Goal: Task Accomplishment & Management: Complete application form

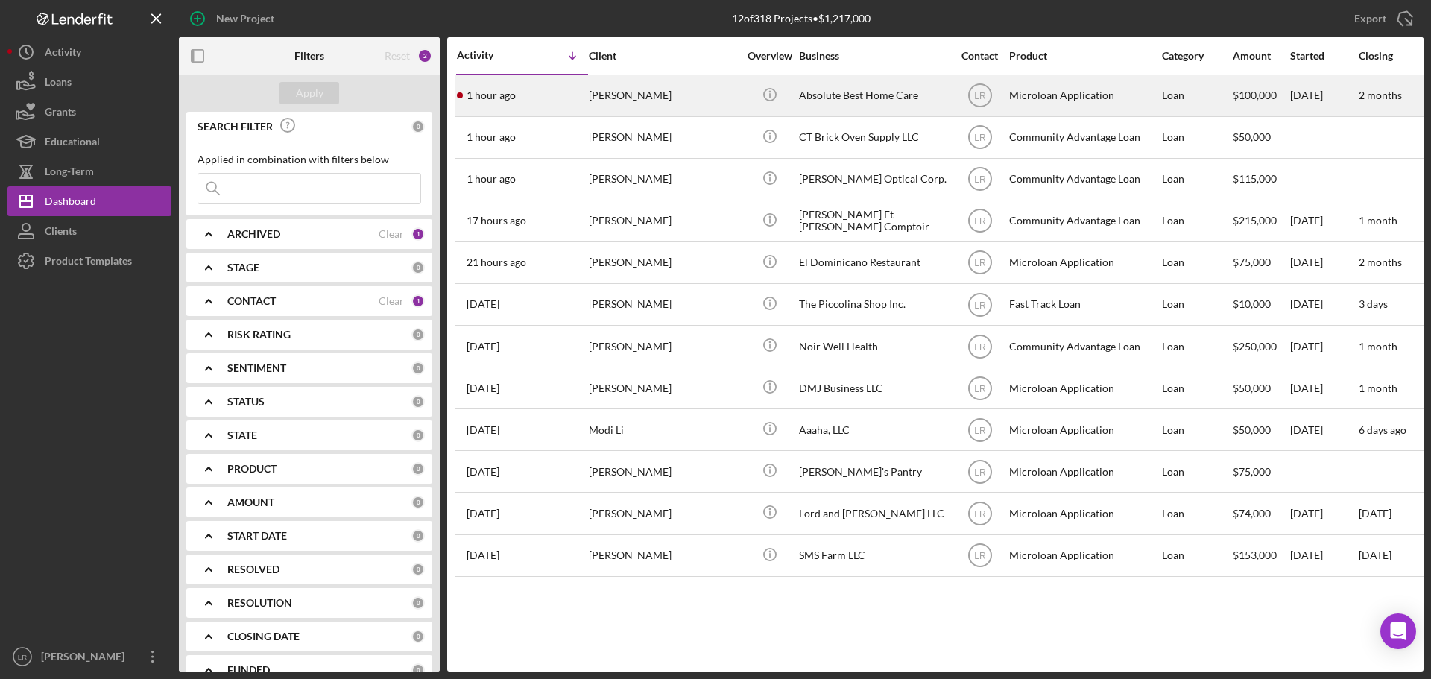
click at [701, 90] on div "[PERSON_NAME]" at bounding box center [663, 96] width 149 height 40
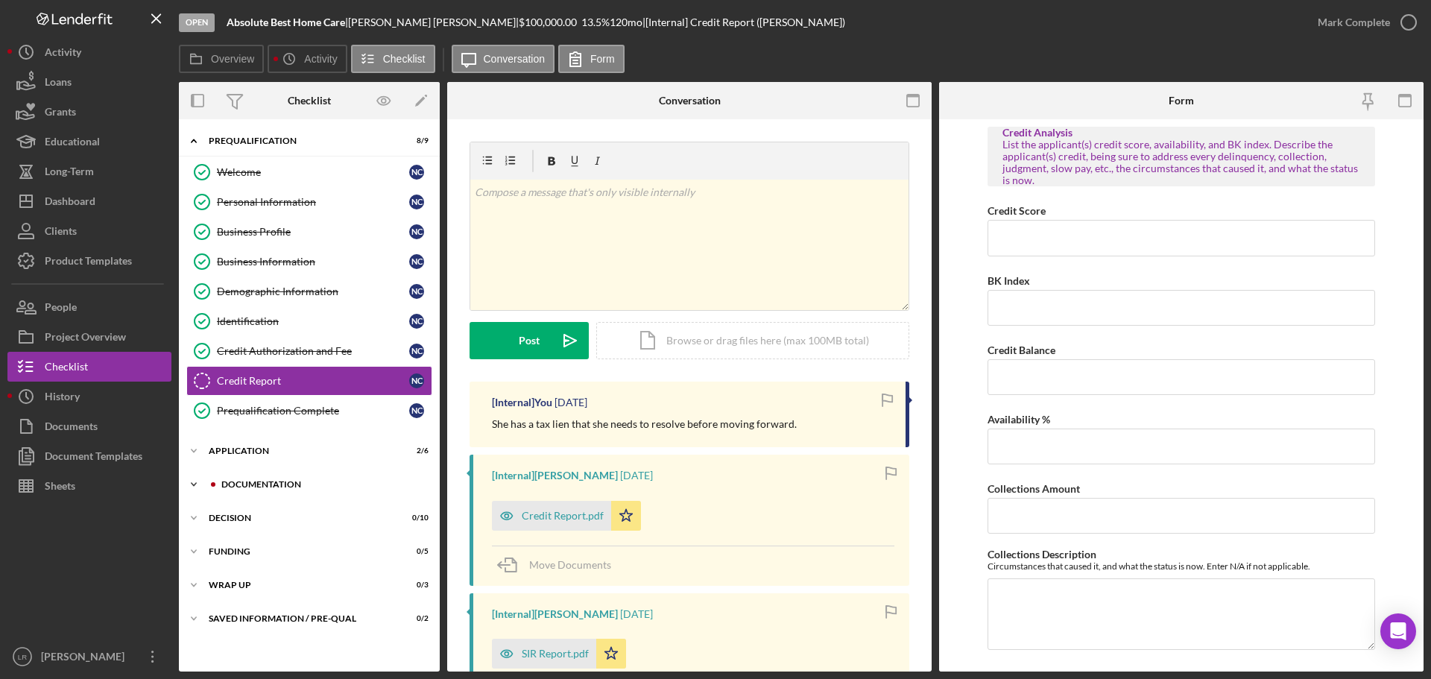
click at [265, 483] on div "Documentation" at bounding box center [321, 484] width 200 height 9
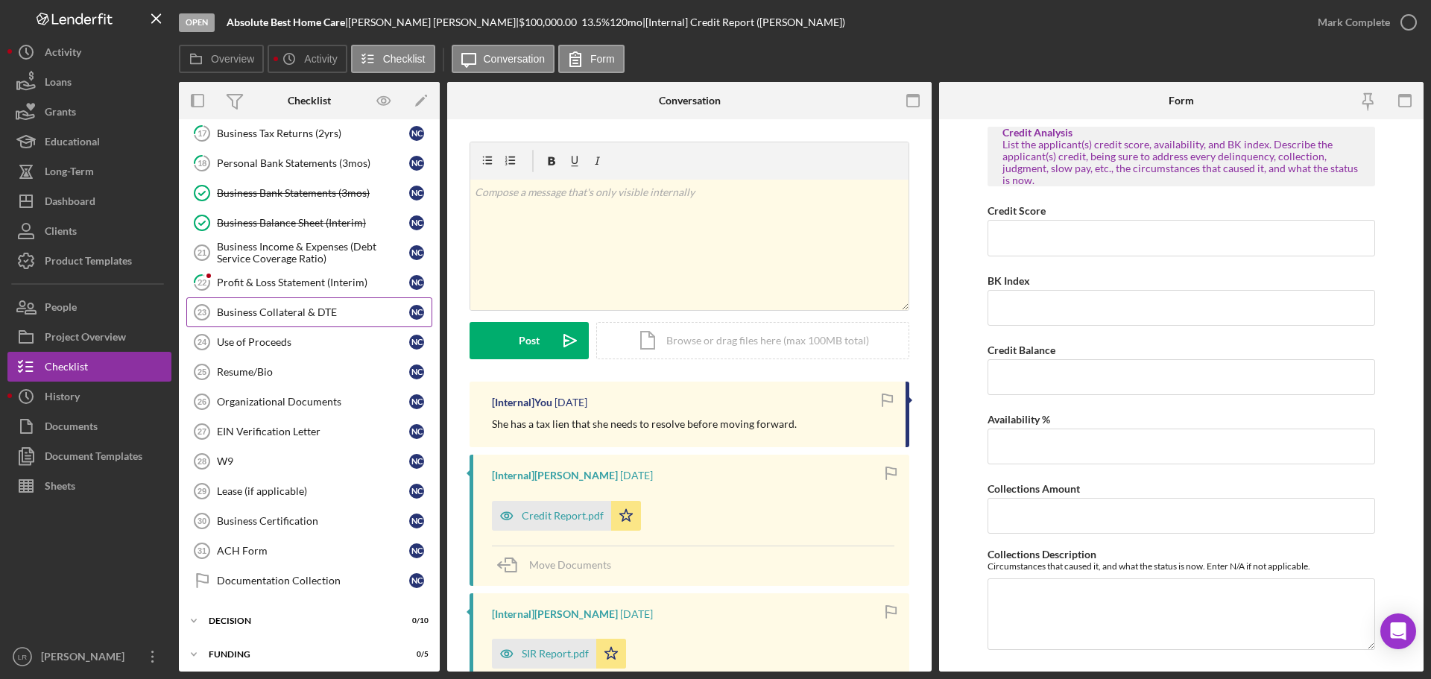
scroll to position [522, 0]
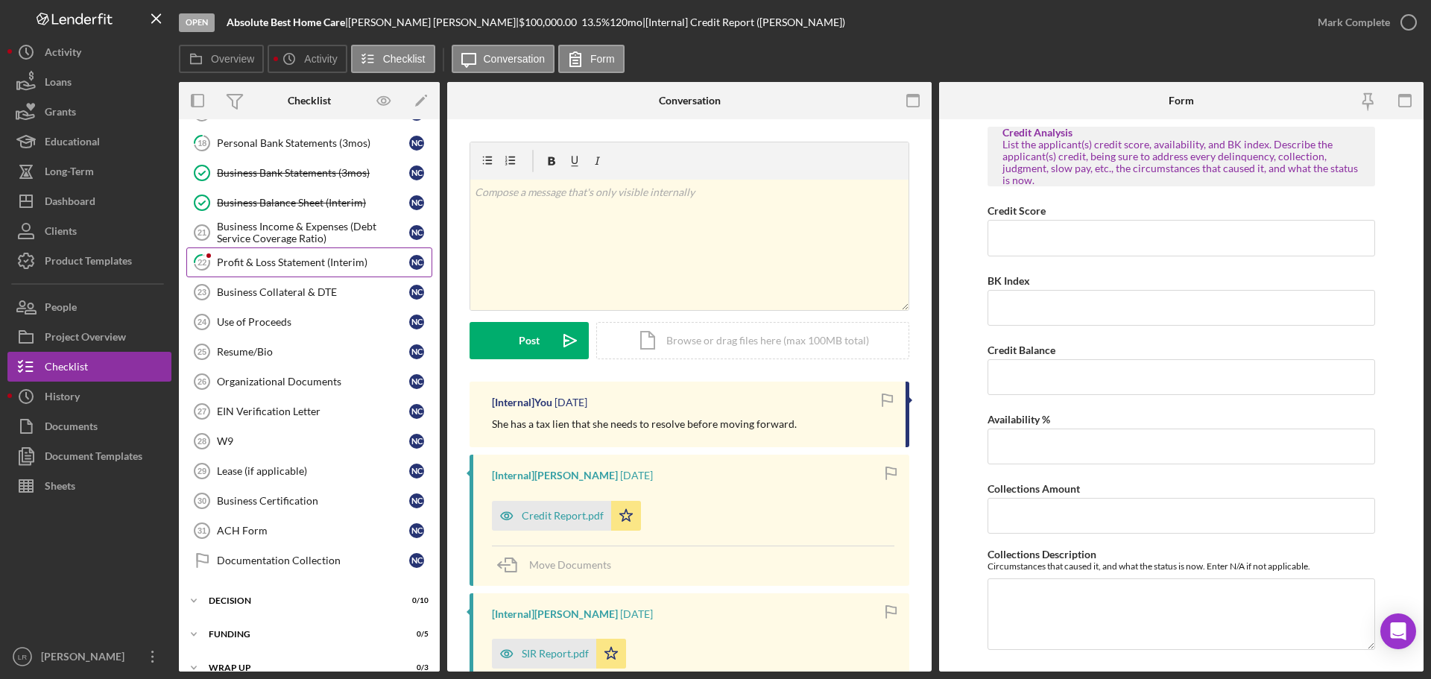
click at [274, 249] on link "22 Profit & Loss Statement (Interim) N C" at bounding box center [309, 262] width 246 height 30
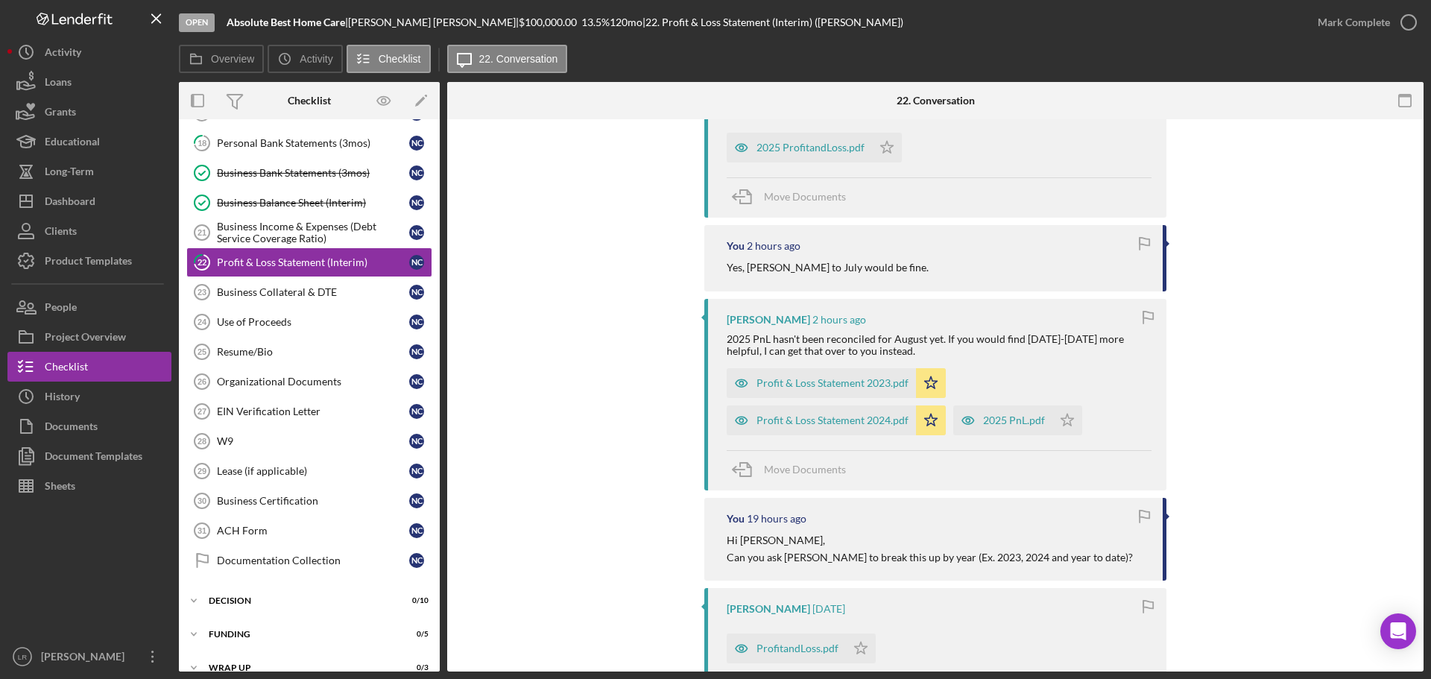
scroll to position [149, 0]
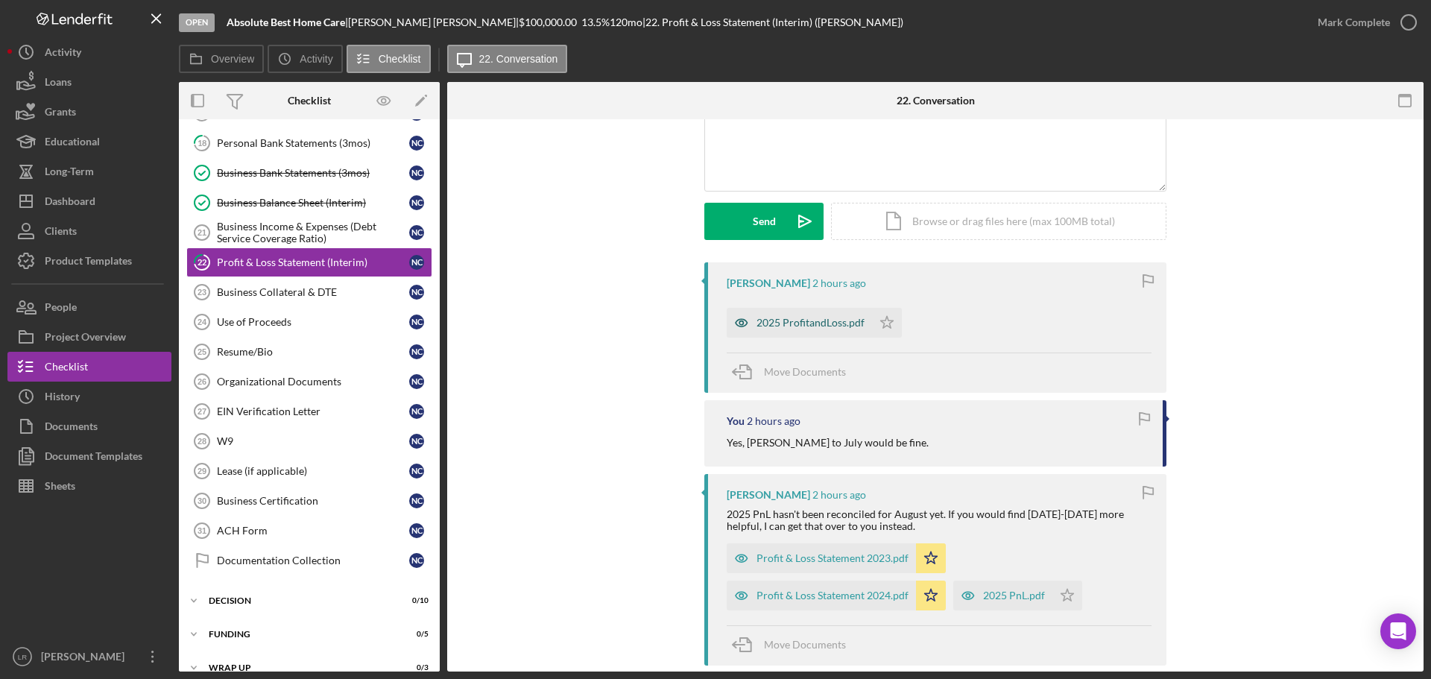
click at [799, 323] on div "2025 ProfitandLoss.pdf" at bounding box center [811, 323] width 108 height 12
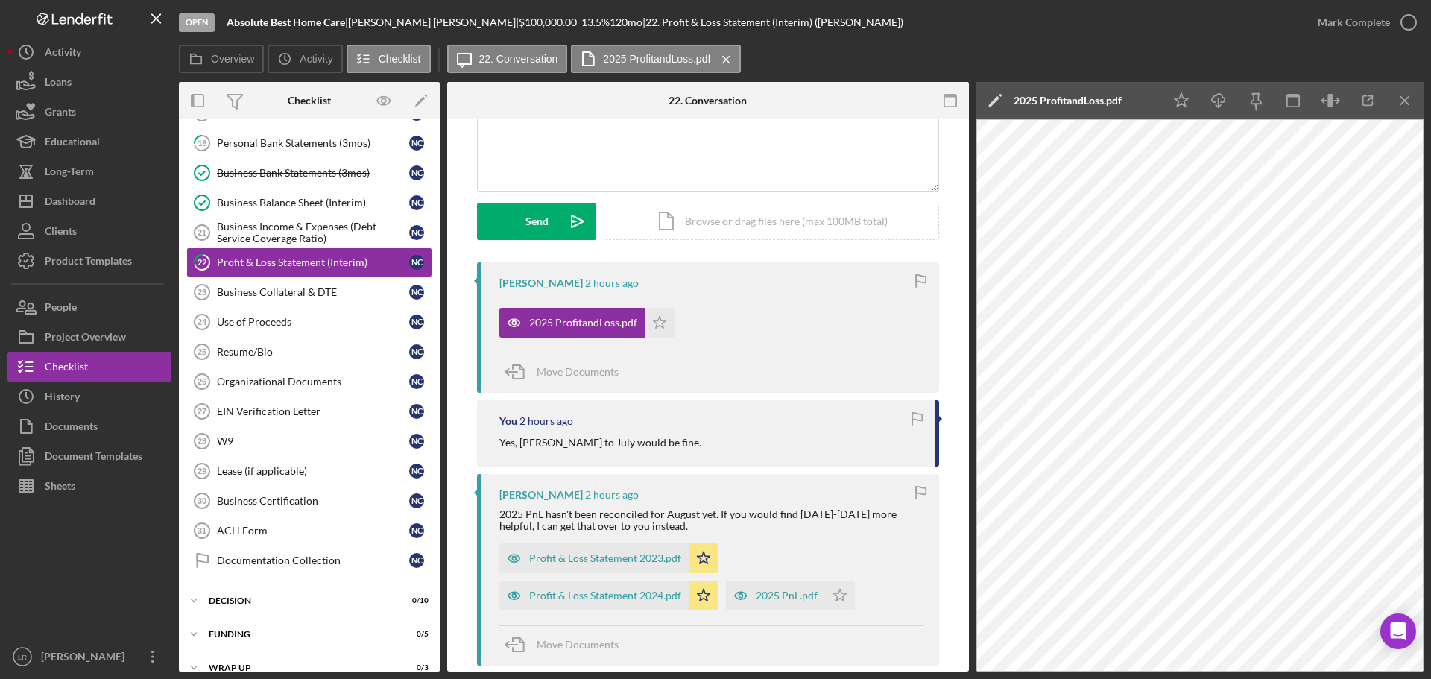
click at [987, 100] on icon "Icon/Edit" at bounding box center [995, 100] width 37 height 37
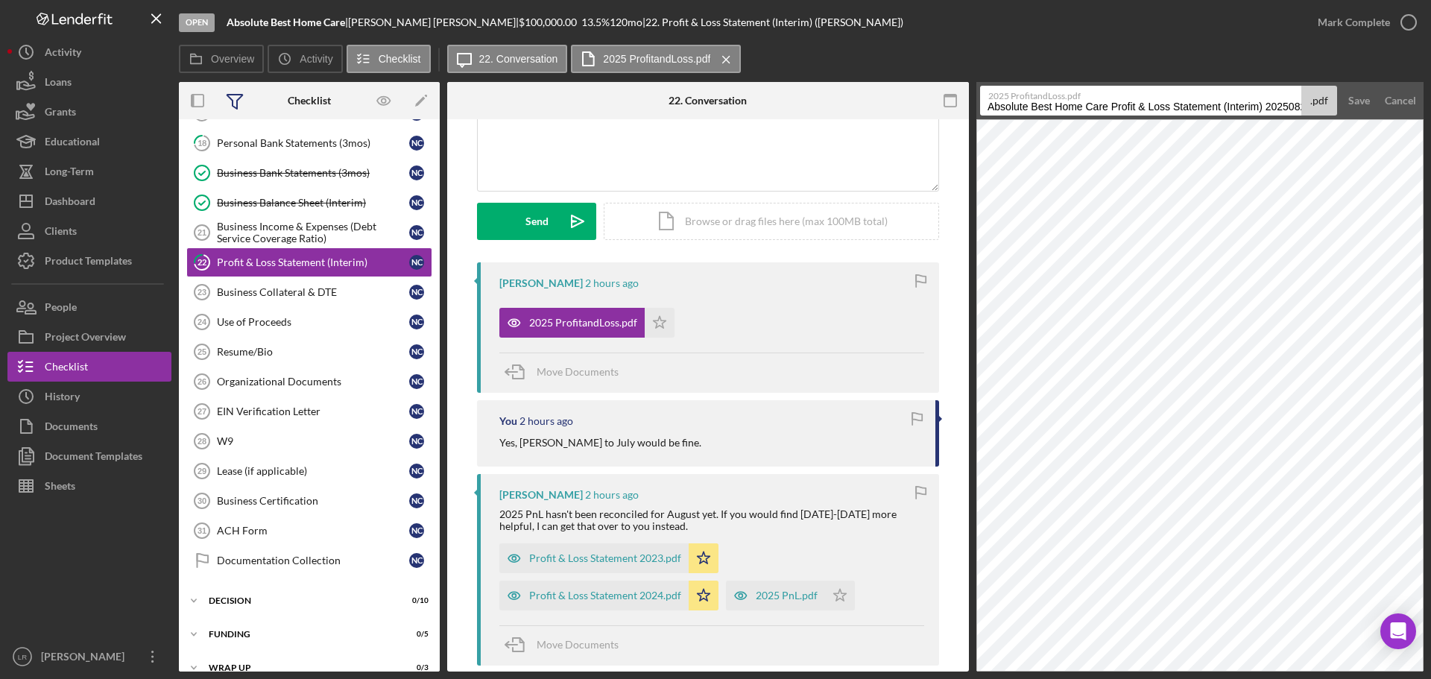
drag, startPoint x: 1114, startPoint y: 106, endPoint x: 249, endPoint y: 100, distance: 864.8
click at [249, 100] on div "Overview Internal Workflow Stage Open Icon/Dropdown Arrow Archive (can unarchiv…" at bounding box center [801, 377] width 1245 height 590
drag, startPoint x: 1051, startPoint y: 108, endPoint x: 1431, endPoint y: 98, distance: 379.6
click at [1431, 98] on div "Open Absolute Best Home Care | [PERSON_NAME] | $100,000.00 13.5 % 120 mo | 22. …" at bounding box center [715, 339] width 1431 height 679
drag, startPoint x: 1097, startPoint y: 100, endPoint x: 1100, endPoint y: 112, distance: 12.3
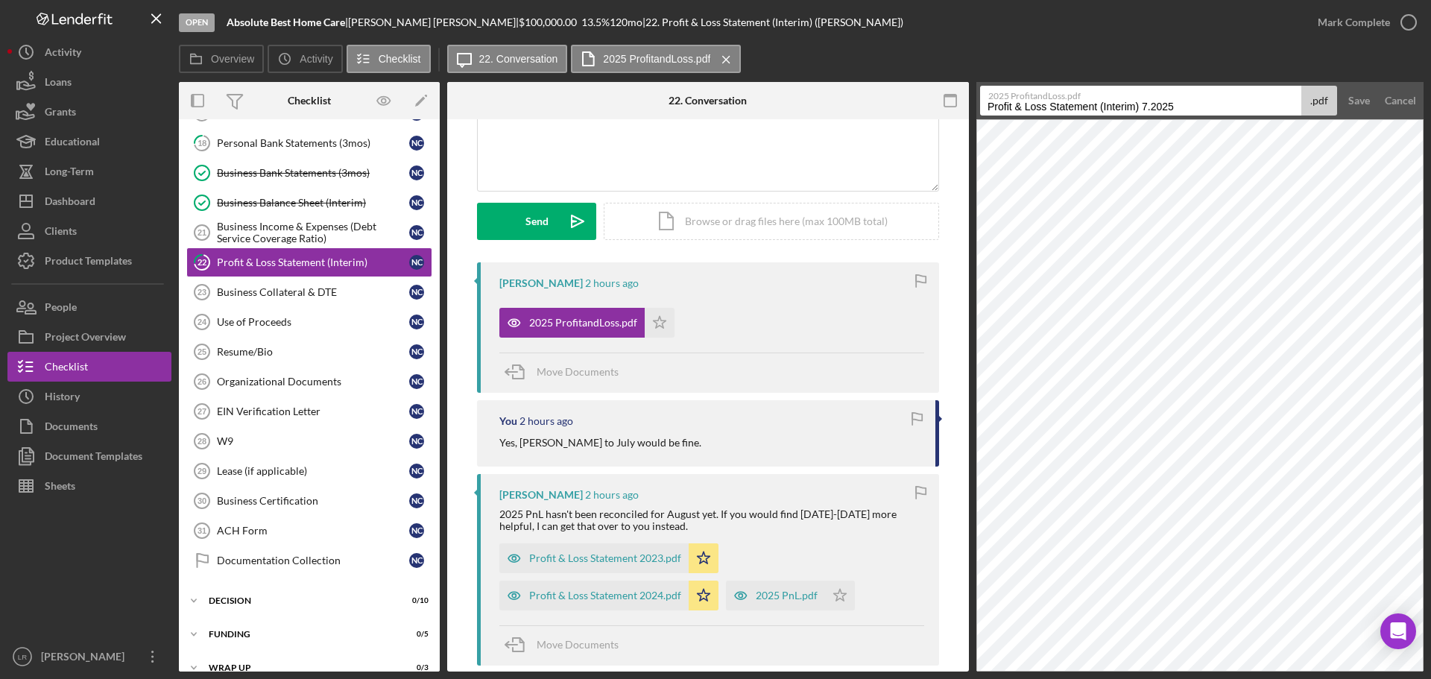
click at [1097, 101] on div "2025 ProfitandLoss.pdf Profit & Loss Statement (Interim) 7.2025 .pdf" at bounding box center [1158, 101] width 357 height 30
drag, startPoint x: 1094, startPoint y: 107, endPoint x: 1101, endPoint y: 116, distance: 11.2
click at [1095, 107] on input "Profit & Loss Statement (Interim) 7.2025" at bounding box center [1140, 101] width 321 height 30
type input "Profit & Loss (Interim) 7.2025"
click at [1359, 97] on div "Save" at bounding box center [1360, 101] width 22 height 30
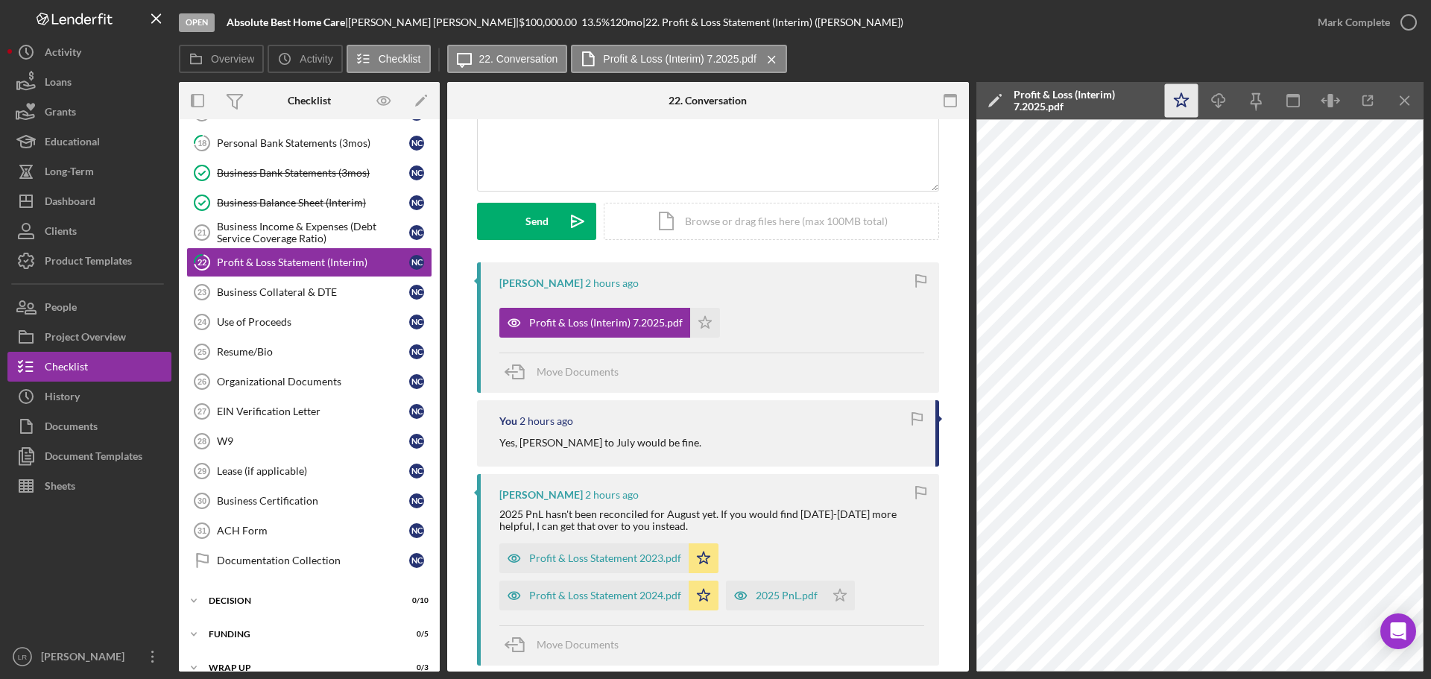
click at [1177, 96] on icon "Icon/Star" at bounding box center [1182, 101] width 34 height 34
click at [1217, 101] on icon "Icon/Download" at bounding box center [1219, 101] width 34 height 34
click at [1397, 18] on icon "button" at bounding box center [1408, 22] width 37 height 37
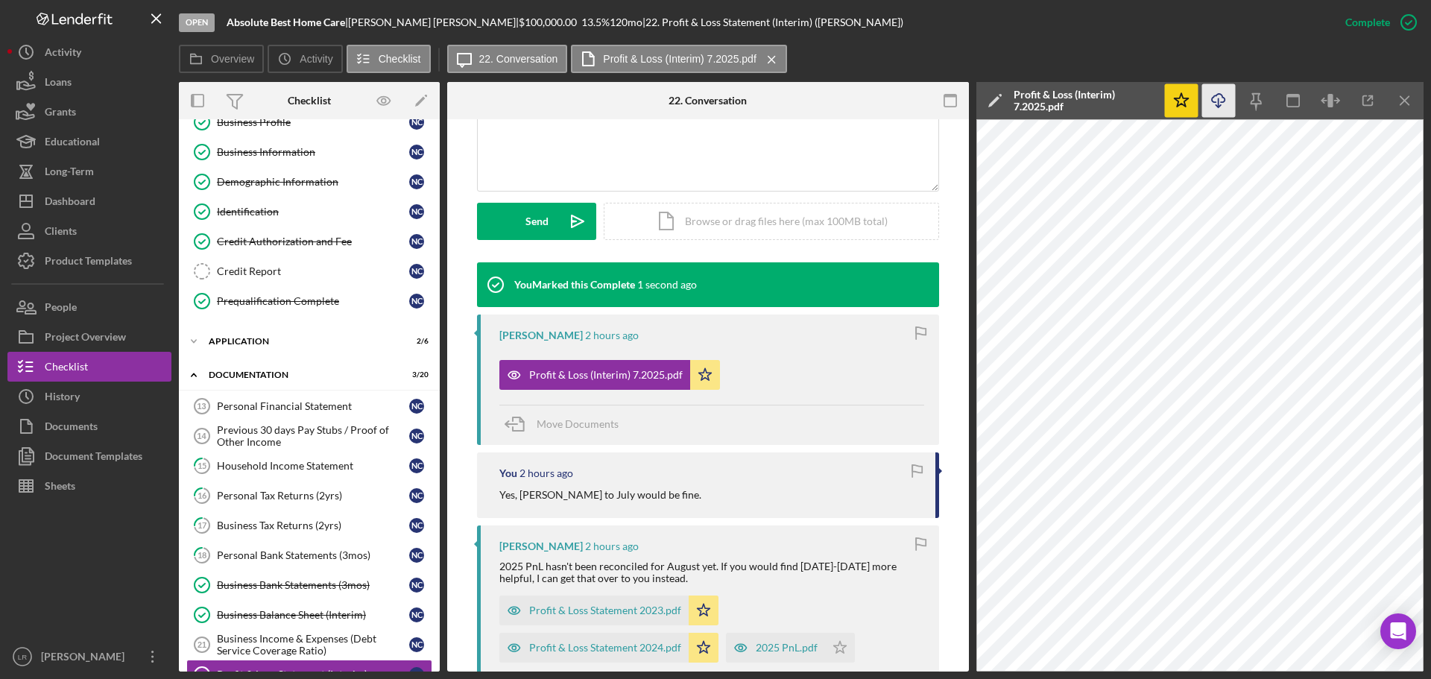
scroll to position [0, 0]
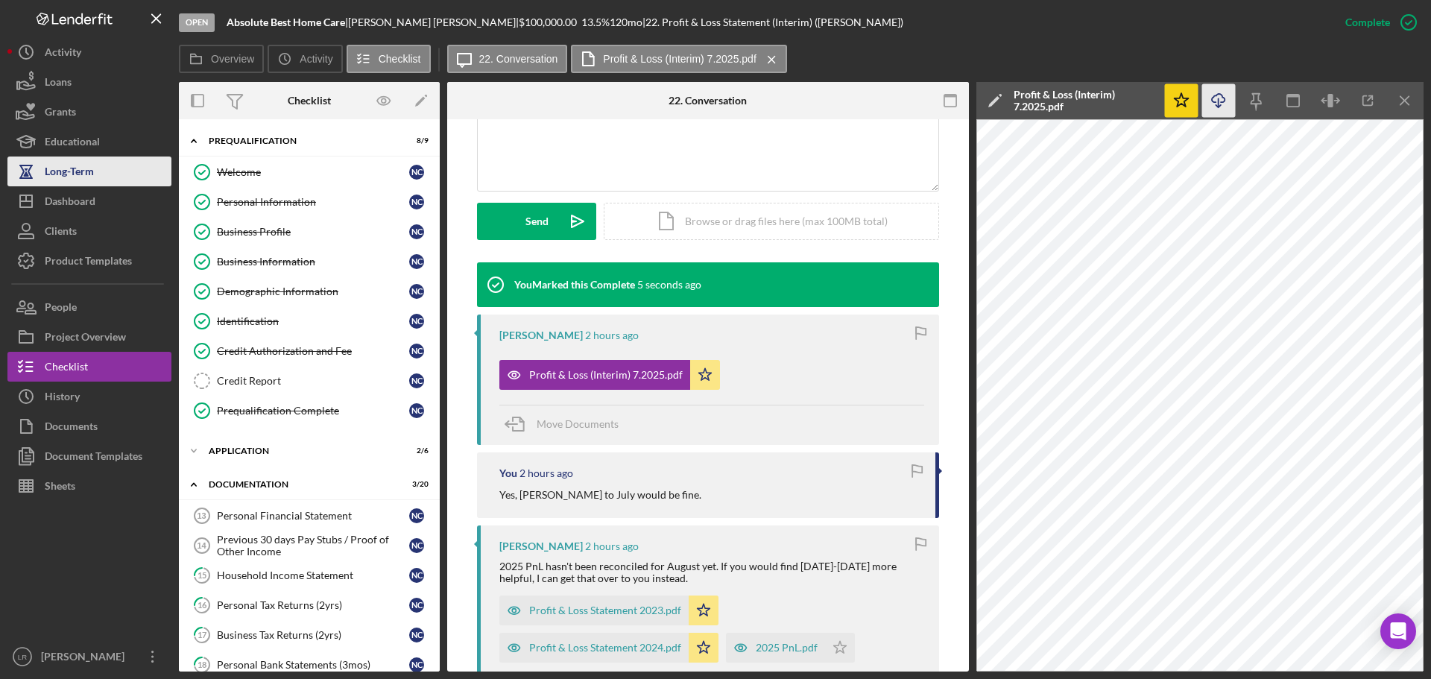
drag, startPoint x: 90, startPoint y: 197, endPoint x: 107, endPoint y: 179, distance: 24.3
click at [90, 197] on div "Dashboard" at bounding box center [70, 203] width 51 height 34
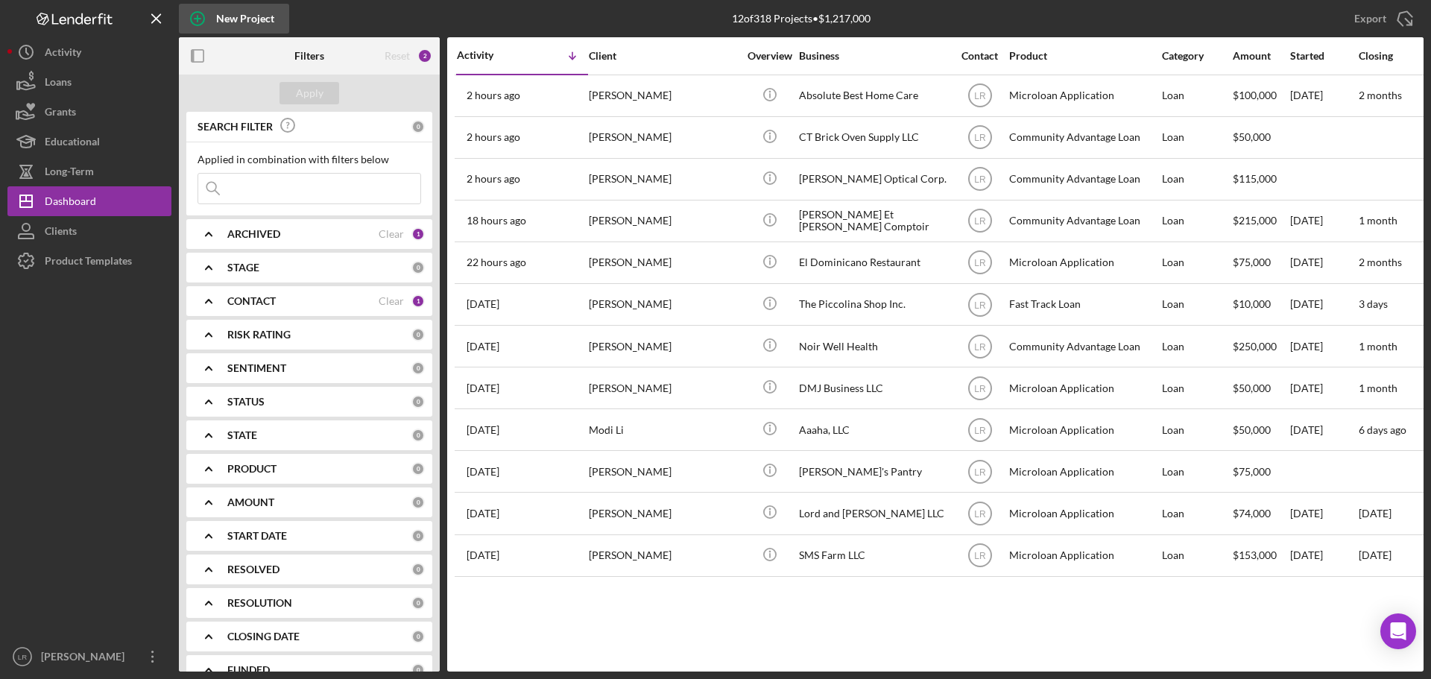
click at [241, 13] on div "New Project" at bounding box center [245, 19] width 58 height 30
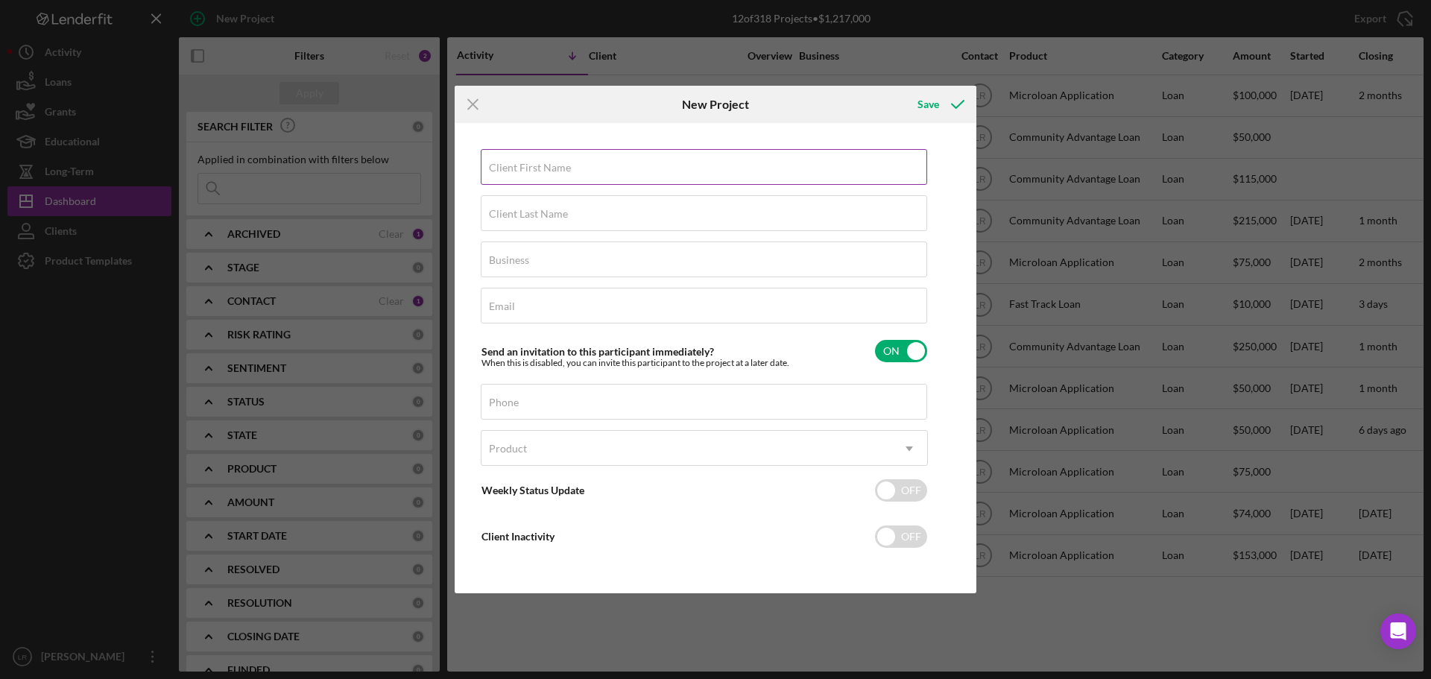
click at [532, 169] on label "Client First Name" at bounding box center [530, 168] width 82 height 12
click at [532, 169] on input "Client First Name" at bounding box center [704, 167] width 447 height 36
type input "[PERSON_NAME]"
click at [552, 268] on input "Business" at bounding box center [704, 260] width 447 height 36
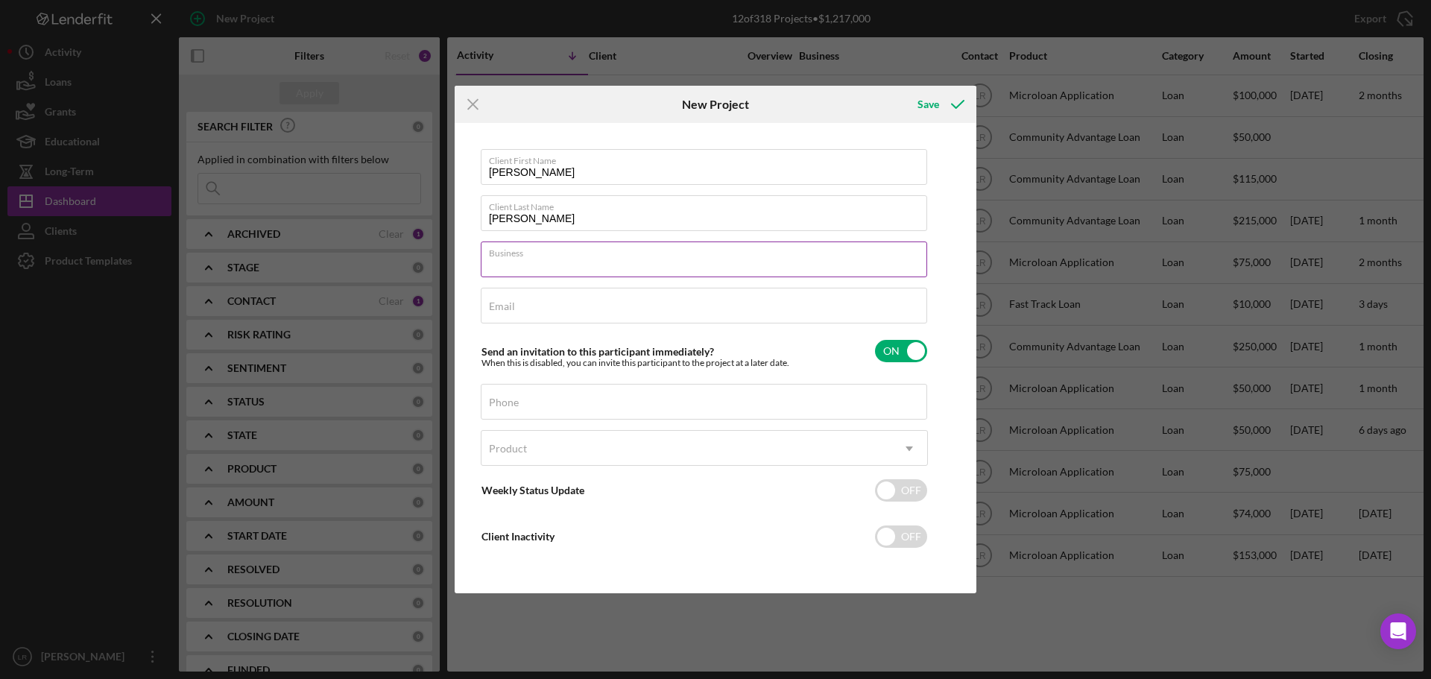
paste input "String Theory Jujitsu, LLC"
type input "String Theory Jujitsu, LLC"
click at [562, 298] on div "Email Required" at bounding box center [704, 306] width 447 height 37
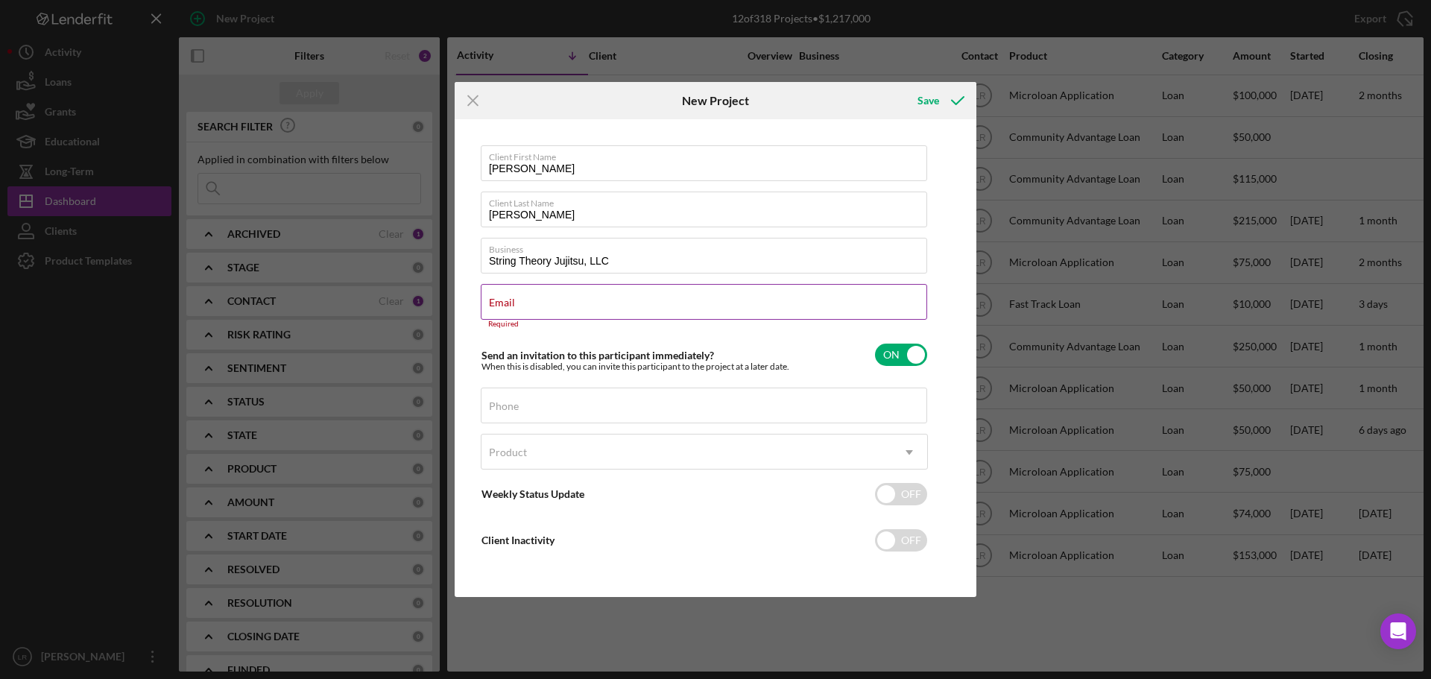
click at [515, 301] on label "Email" at bounding box center [502, 303] width 26 height 12
click at [641, 301] on input "Email" at bounding box center [704, 302] width 447 height 36
paste input "[PERSON_NAME] <[PERSON_NAME][EMAIL_ADDRESS][DOMAIN_NAME]>"
drag, startPoint x: 574, startPoint y: 310, endPoint x: -90, endPoint y: 265, distance: 665.8
click at [0, 265] on html "New Project 12 of 318 Projects • $1,217,000 Export Icon/Export Filters Reset 2 …" at bounding box center [715, 339] width 1431 height 679
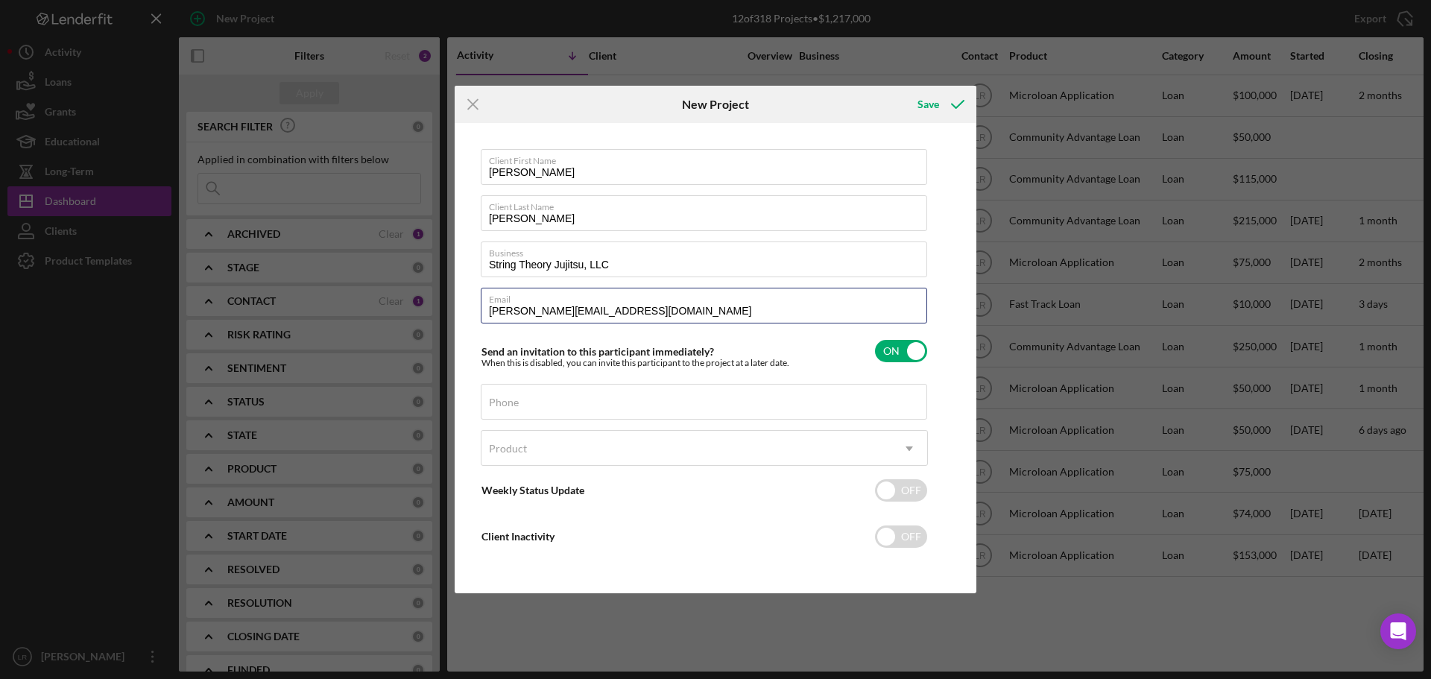
type input "[PERSON_NAME][EMAIL_ADDRESS][DOMAIN_NAME]"
click at [536, 400] on div "Phone" at bounding box center [704, 402] width 447 height 37
paste input "[PHONE_NUMBER]"
type input "[PHONE_NUMBER]"
click at [540, 446] on div "Product" at bounding box center [687, 449] width 410 height 34
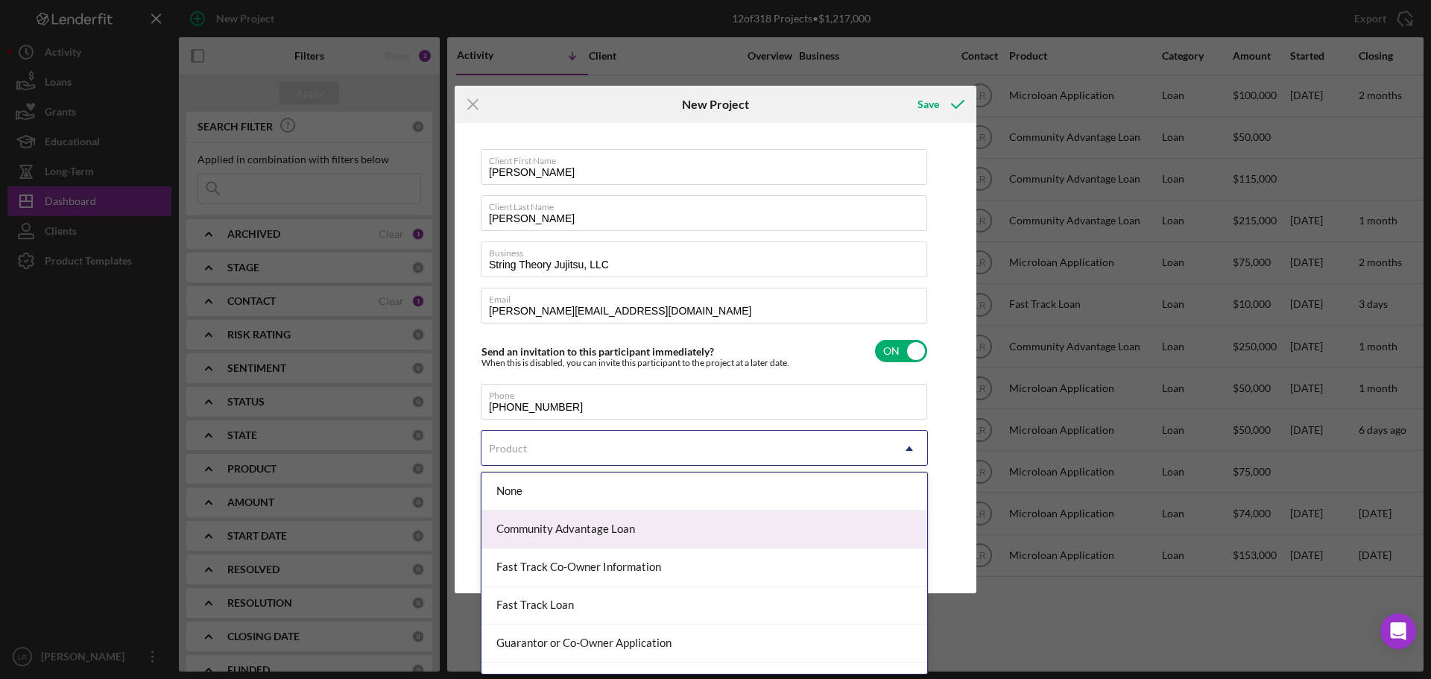
click at [529, 530] on div "Community Advantage Loan" at bounding box center [705, 530] width 446 height 38
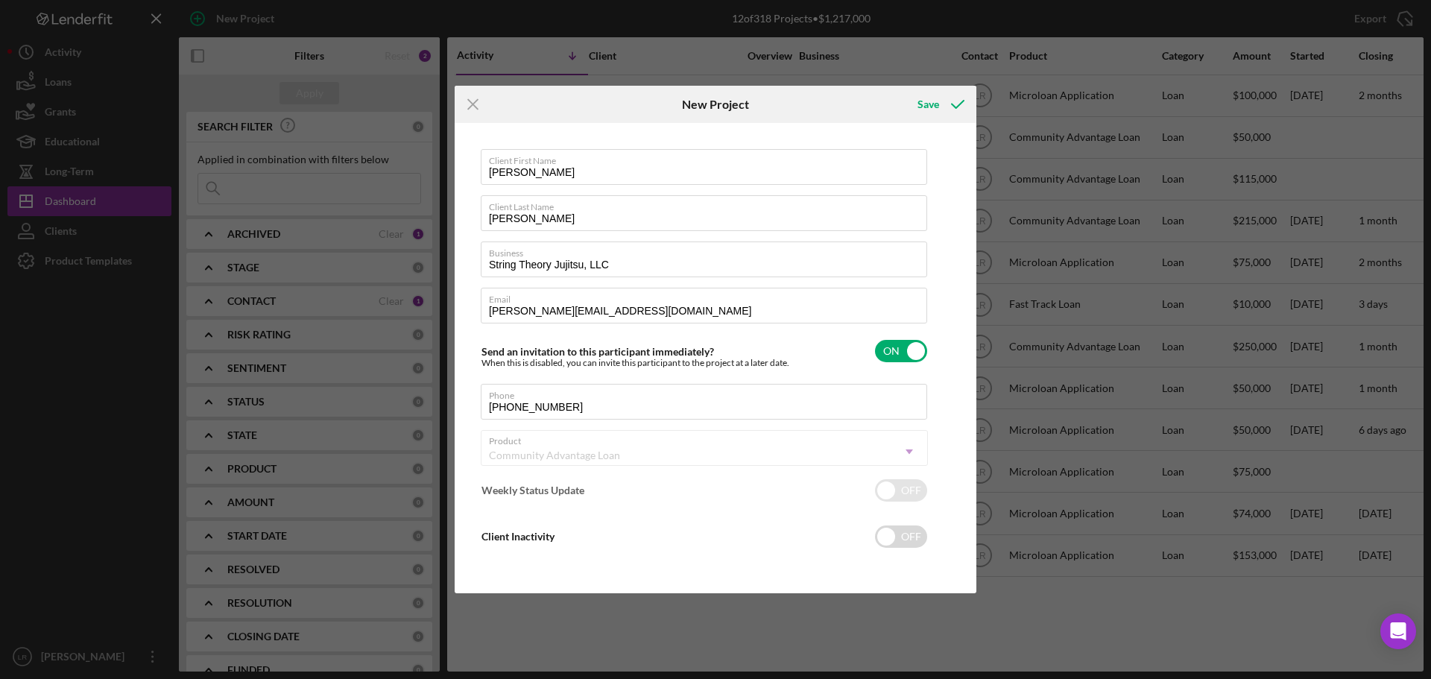
checkbox input "true"
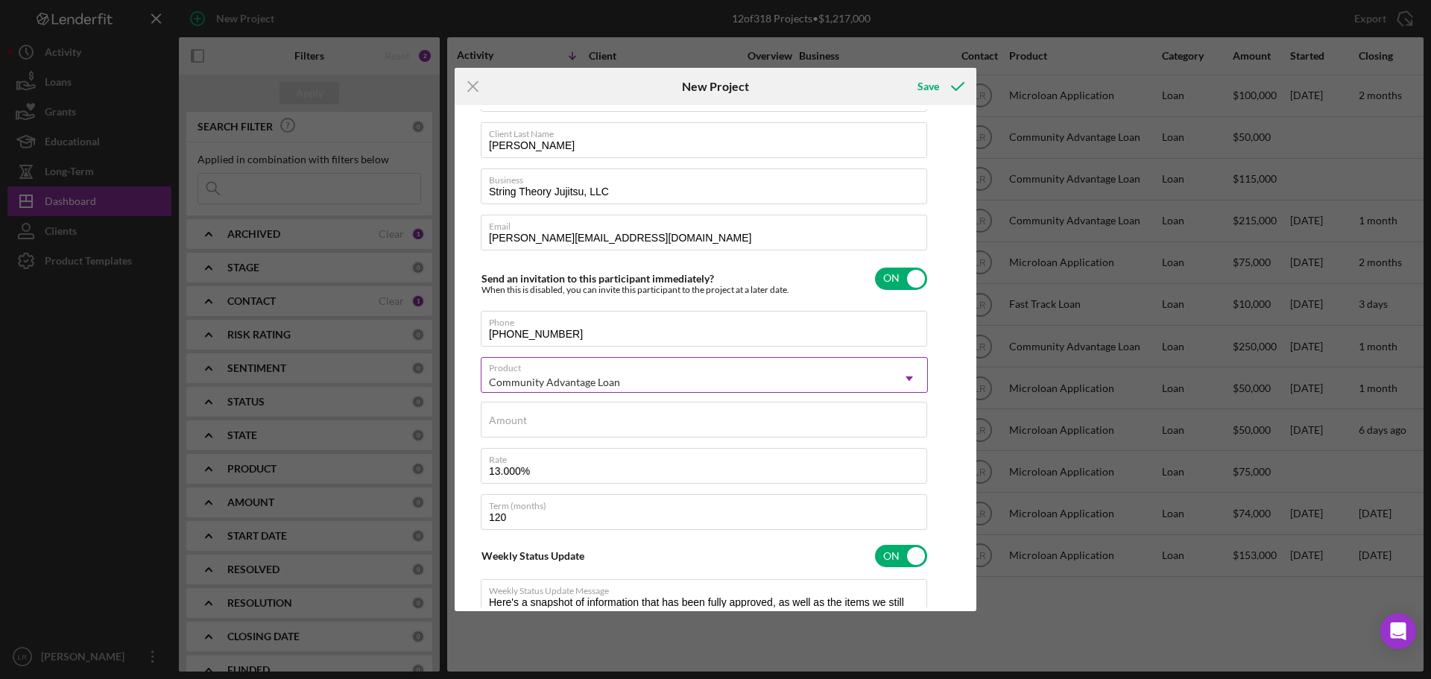
scroll to position [262, 0]
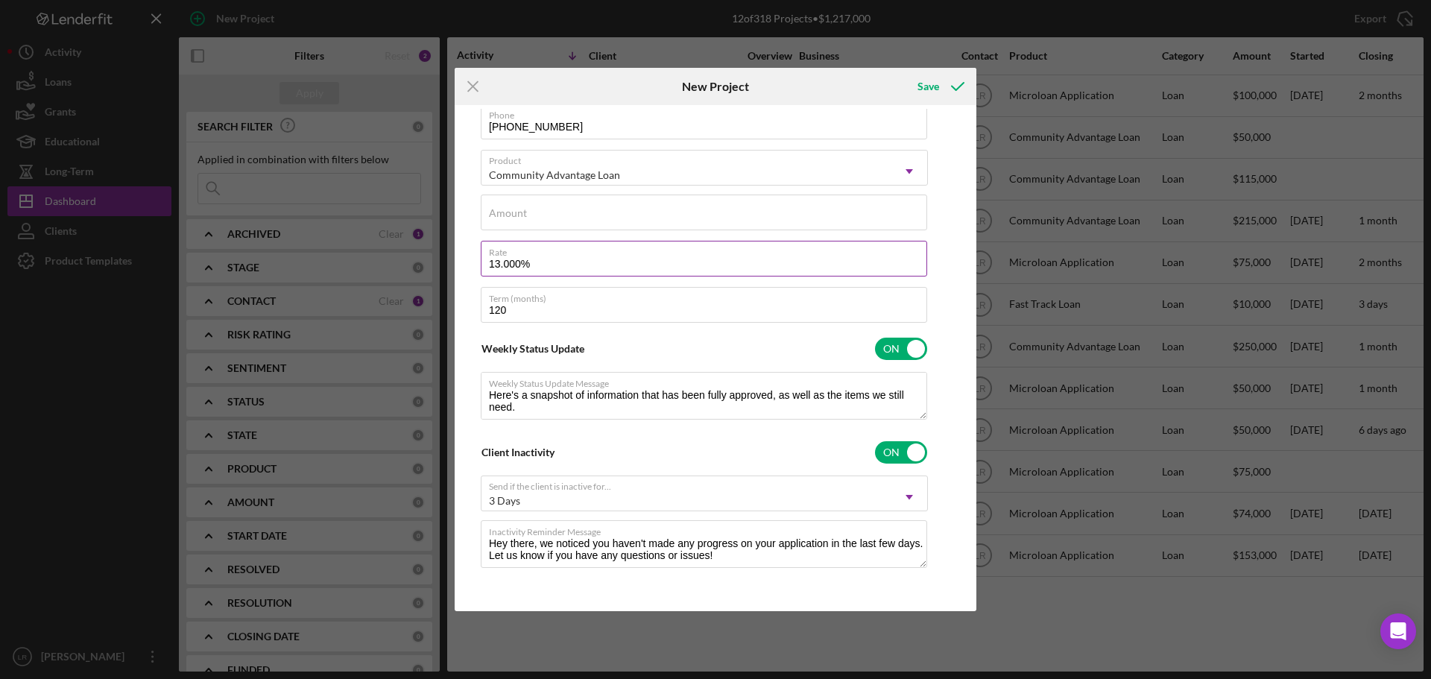
click at [508, 268] on input "13.000%" at bounding box center [704, 259] width 447 height 36
type input "13.00%"
type textarea "Here's a snapshot of information that has been fully approved, as well as the i…"
type input "13.500%"
type textarea "Here's a snapshot of information that has been fully approved, as well as the i…"
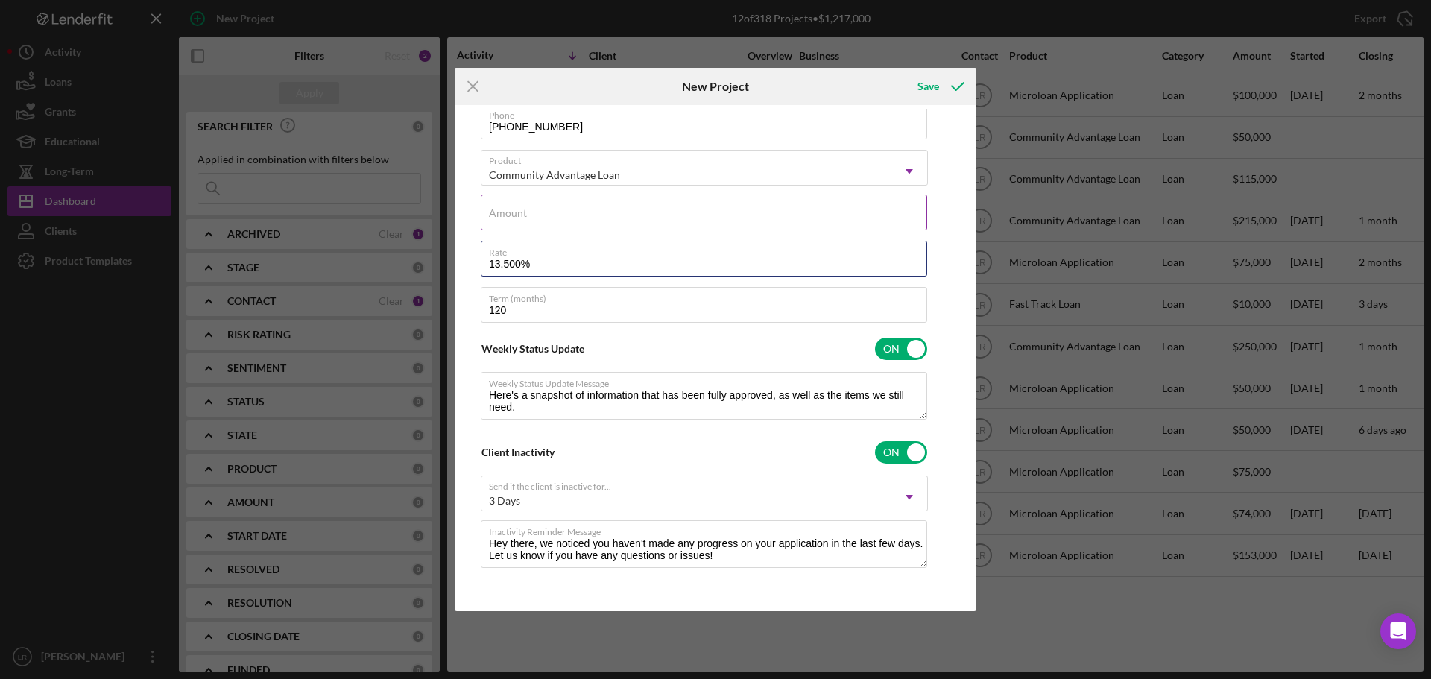
type input "13.500%"
type textarea "Here's a snapshot of information that has been fully approved, as well as the i…"
click at [519, 217] on label "Amount" at bounding box center [508, 213] width 38 height 12
click at [519, 217] on input "Amount" at bounding box center [704, 213] width 447 height 36
type input "$2"
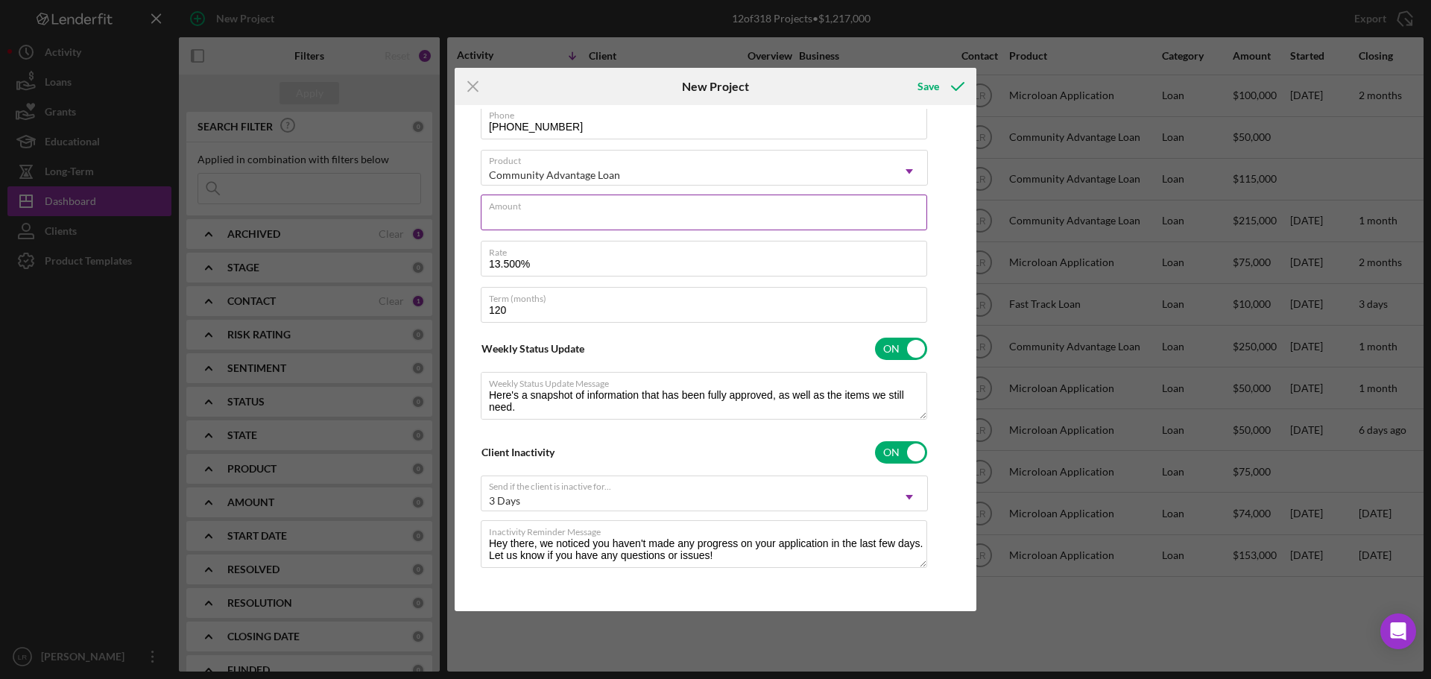
type textarea "Here's a snapshot of information that has been fully approved, as well as the i…"
type input "$25"
type textarea "Here's a snapshot of information that has been fully approved, as well as the i…"
type input "$250"
type textarea "Here's a snapshot of information that has been fully approved, as well as the i…"
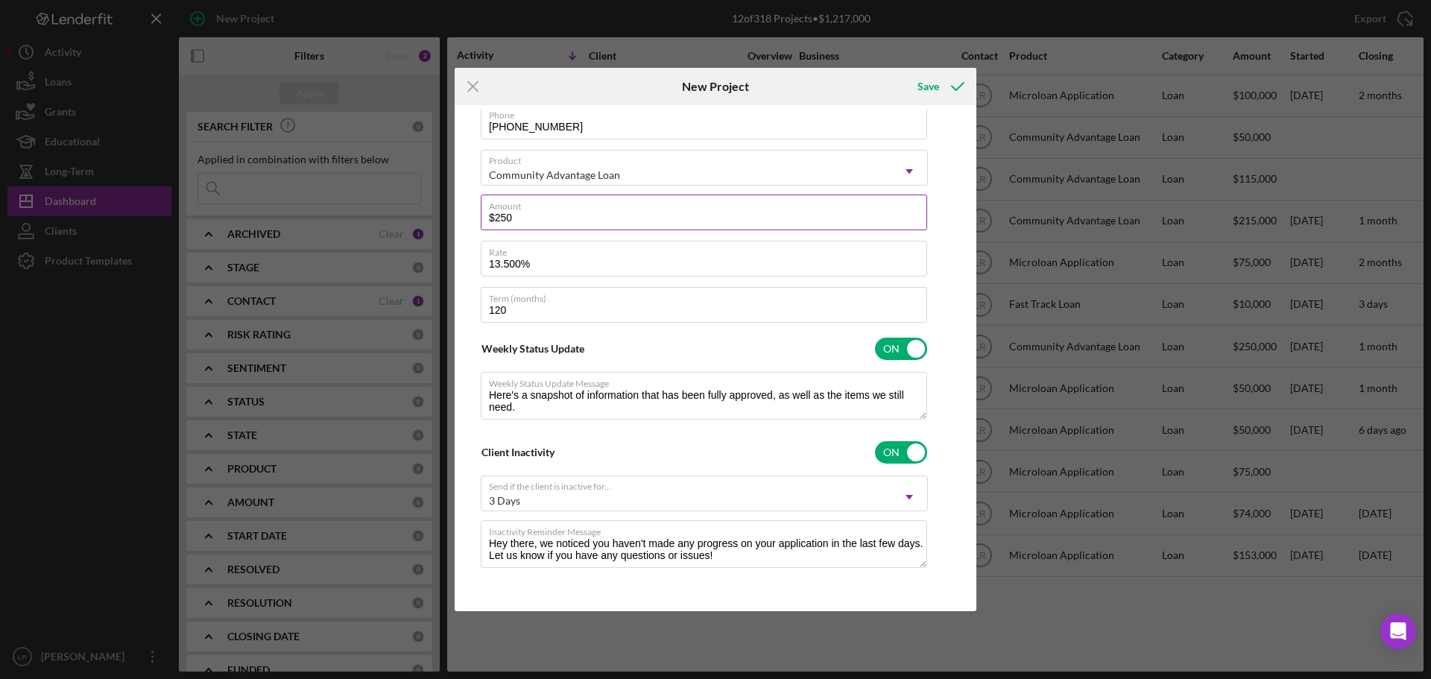
type input "$2,500"
type textarea "Here's a snapshot of information that has been fully approved, as well as the i…"
type input "$25,000"
type textarea "Here's a snapshot of information that has been fully approved, as well as the i…"
type input "$250,000"
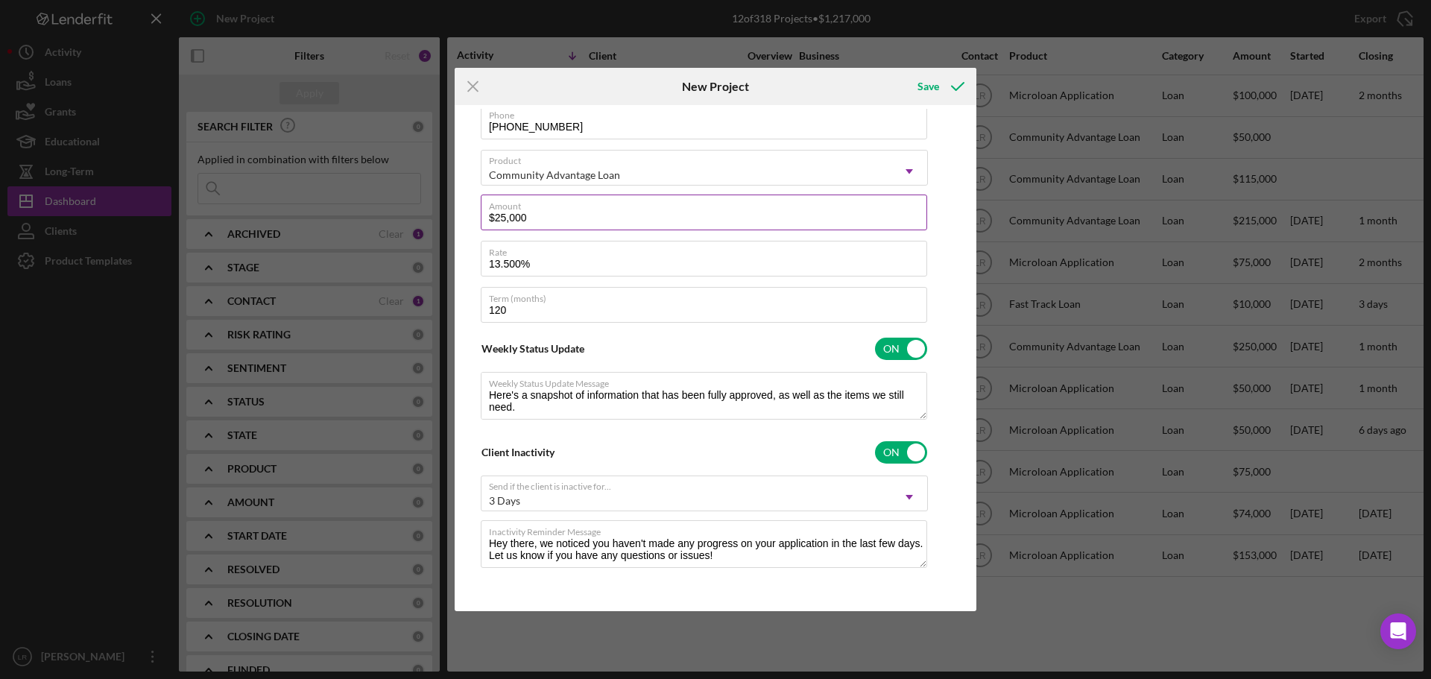
type textarea "Here's a snapshot of information that has been fully approved, as well as the i…"
type input "$250,000"
click at [921, 75] on div "Save" at bounding box center [929, 87] width 22 height 30
type textarea "Here's a snapshot of information that has been fully approved, as well as the i…"
checkbox input "false"
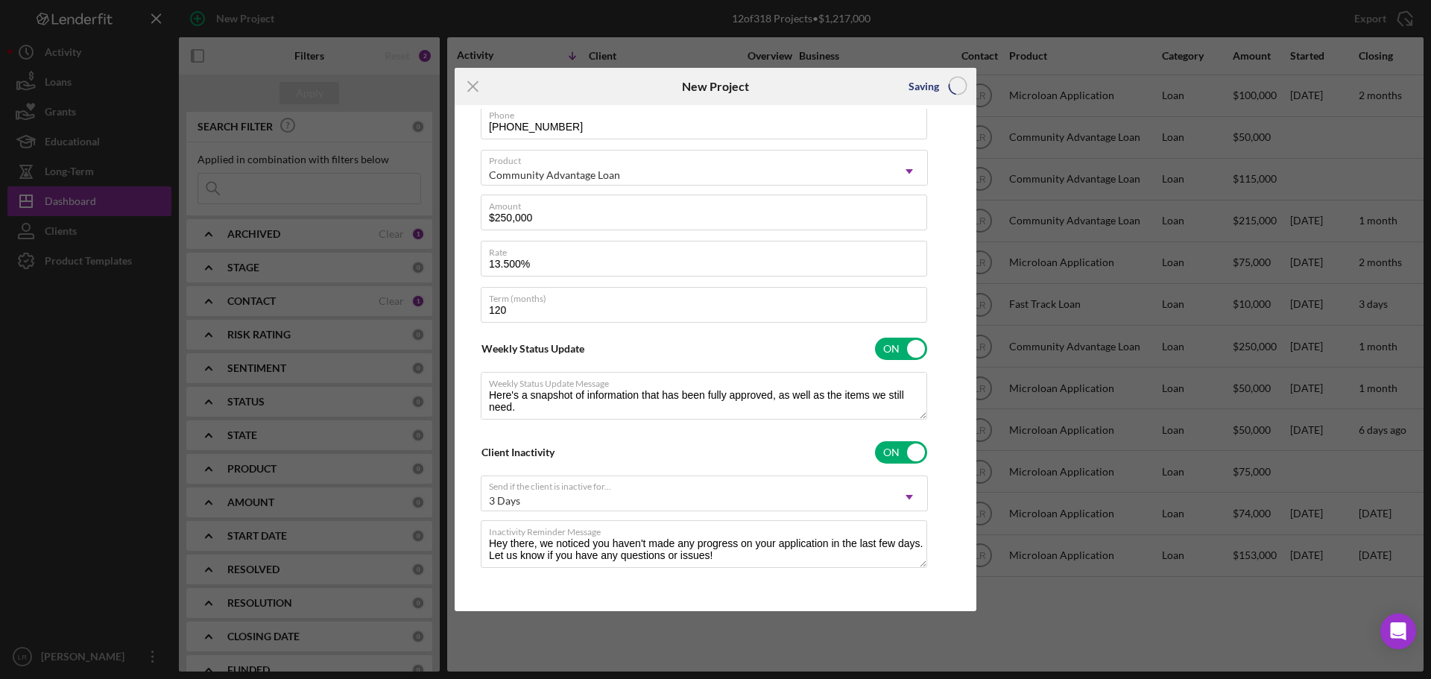
checkbox input "false"
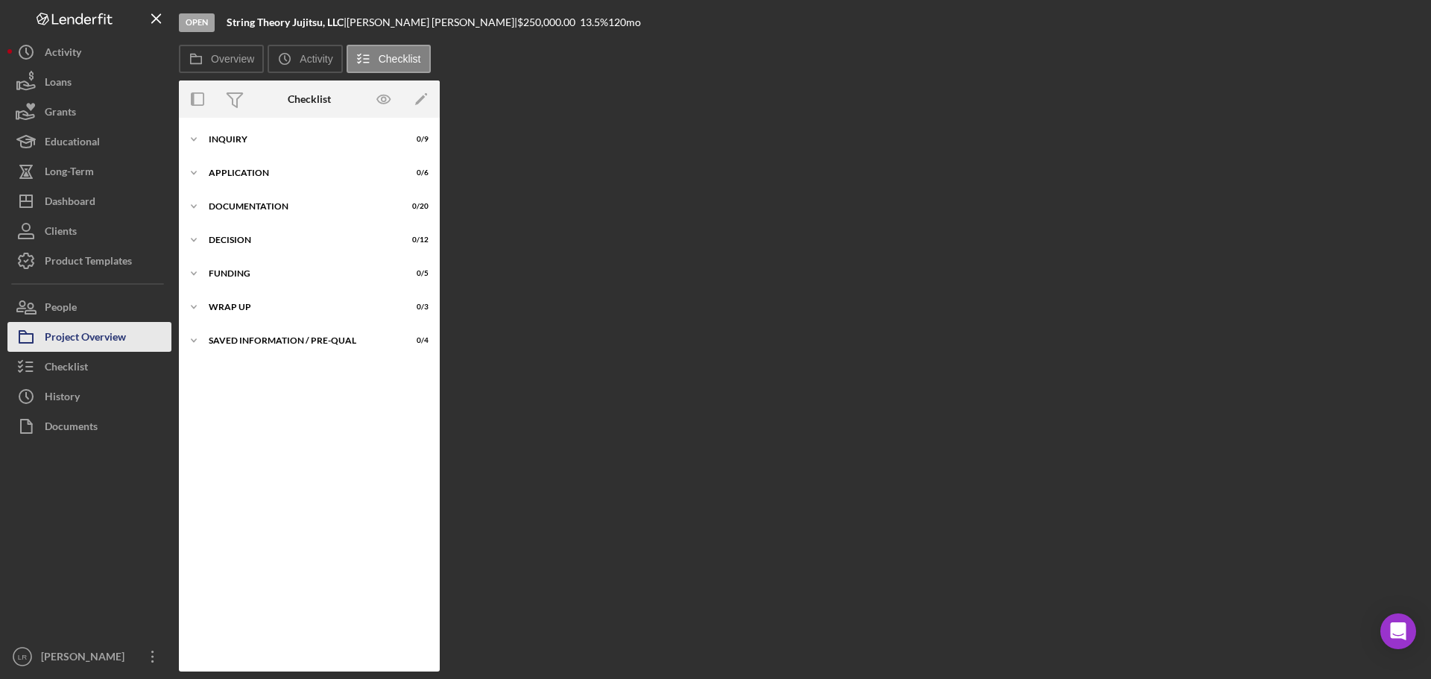
click at [83, 340] on div "Project Overview" at bounding box center [85, 339] width 81 height 34
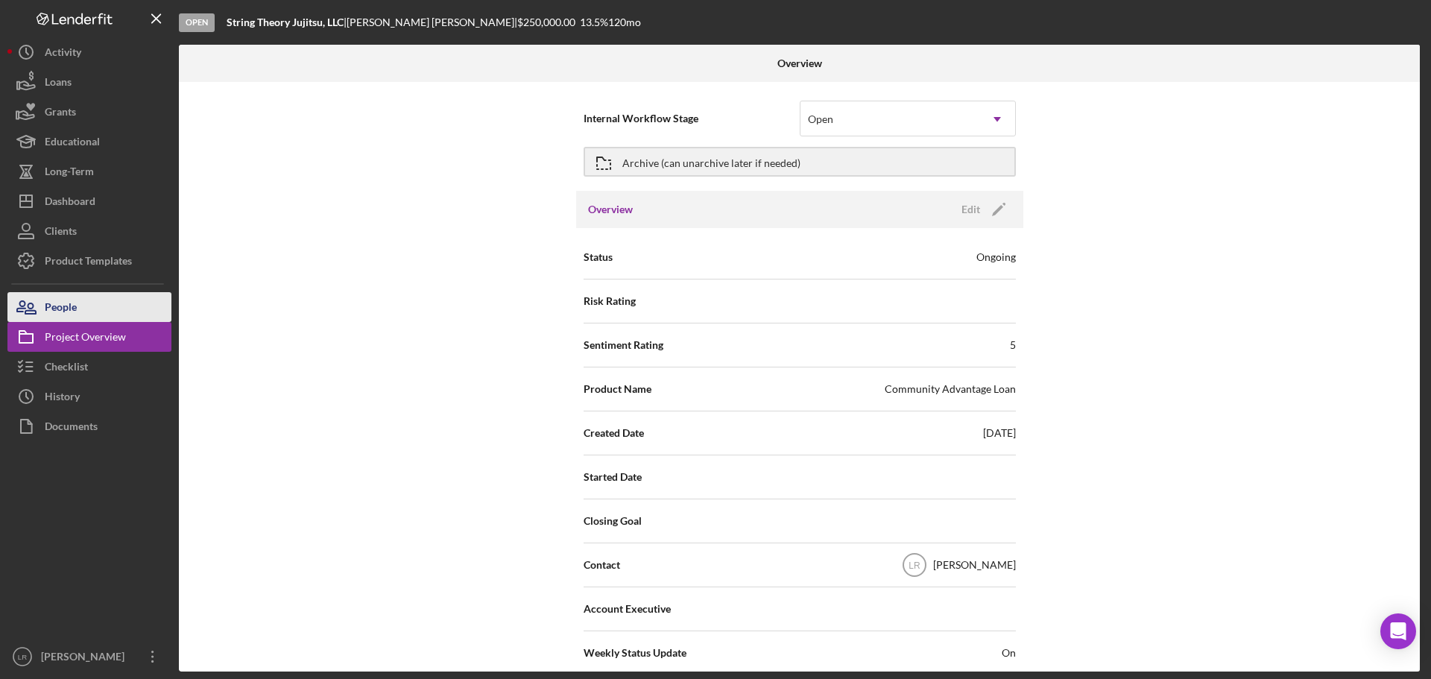
click at [88, 310] on button "People" at bounding box center [89, 307] width 164 height 30
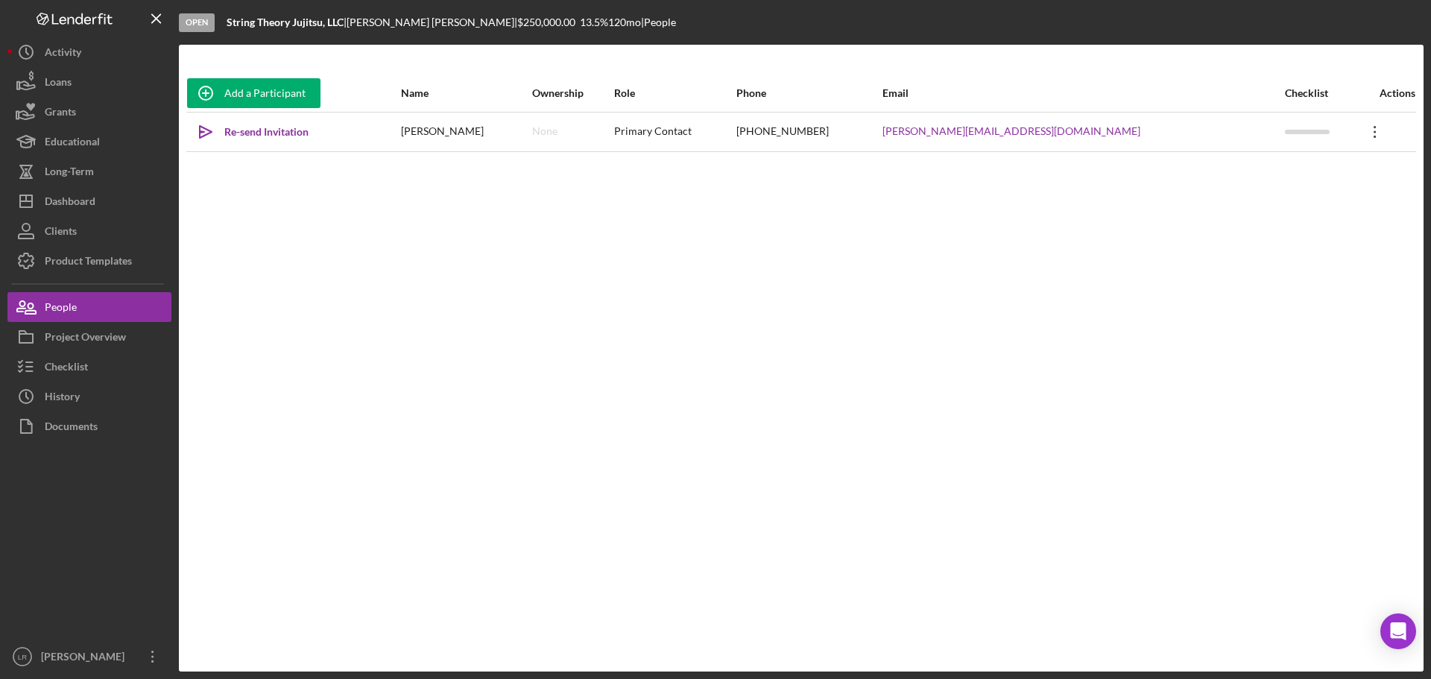
click at [1362, 137] on icon "Icon/Overflow" at bounding box center [1375, 131] width 37 height 37
click at [1294, 203] on button "Icon/Link Get Invitation Link" at bounding box center [1293, 201] width 164 height 30
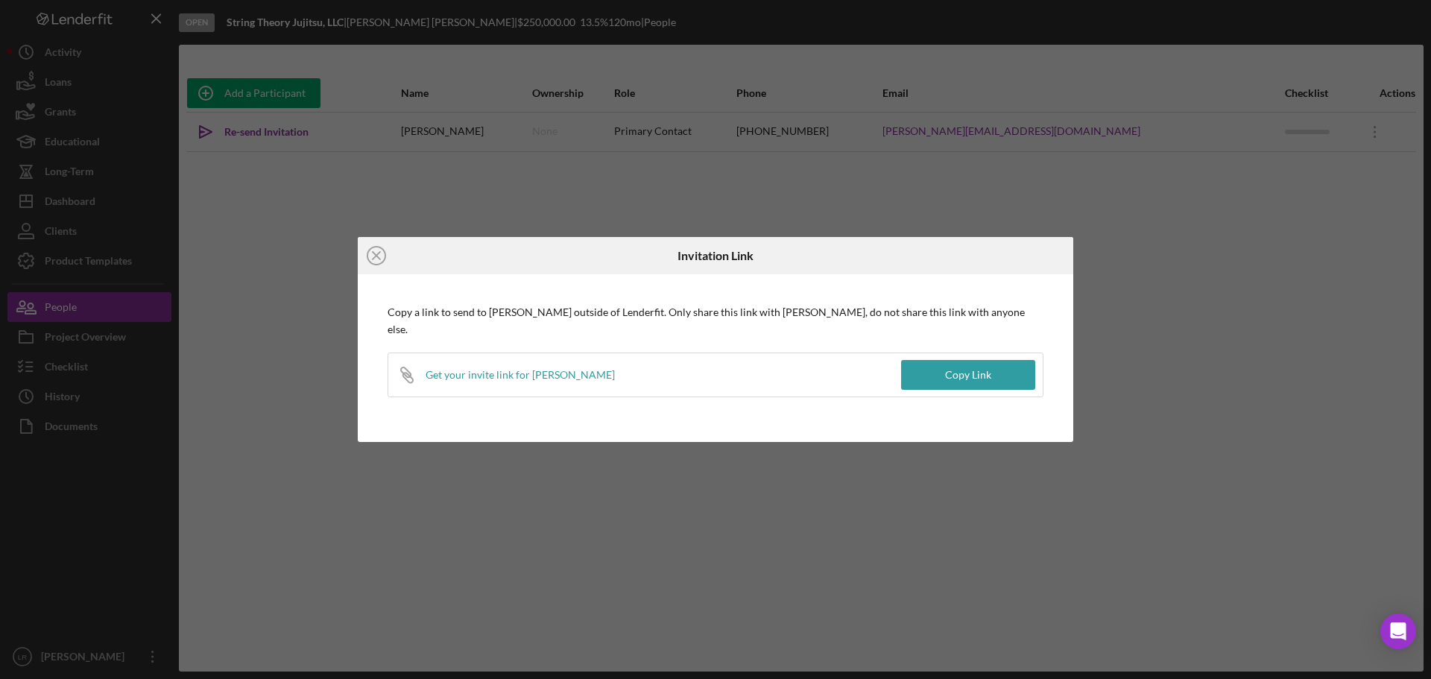
click at [964, 374] on div "Copy Link" at bounding box center [968, 375] width 46 height 30
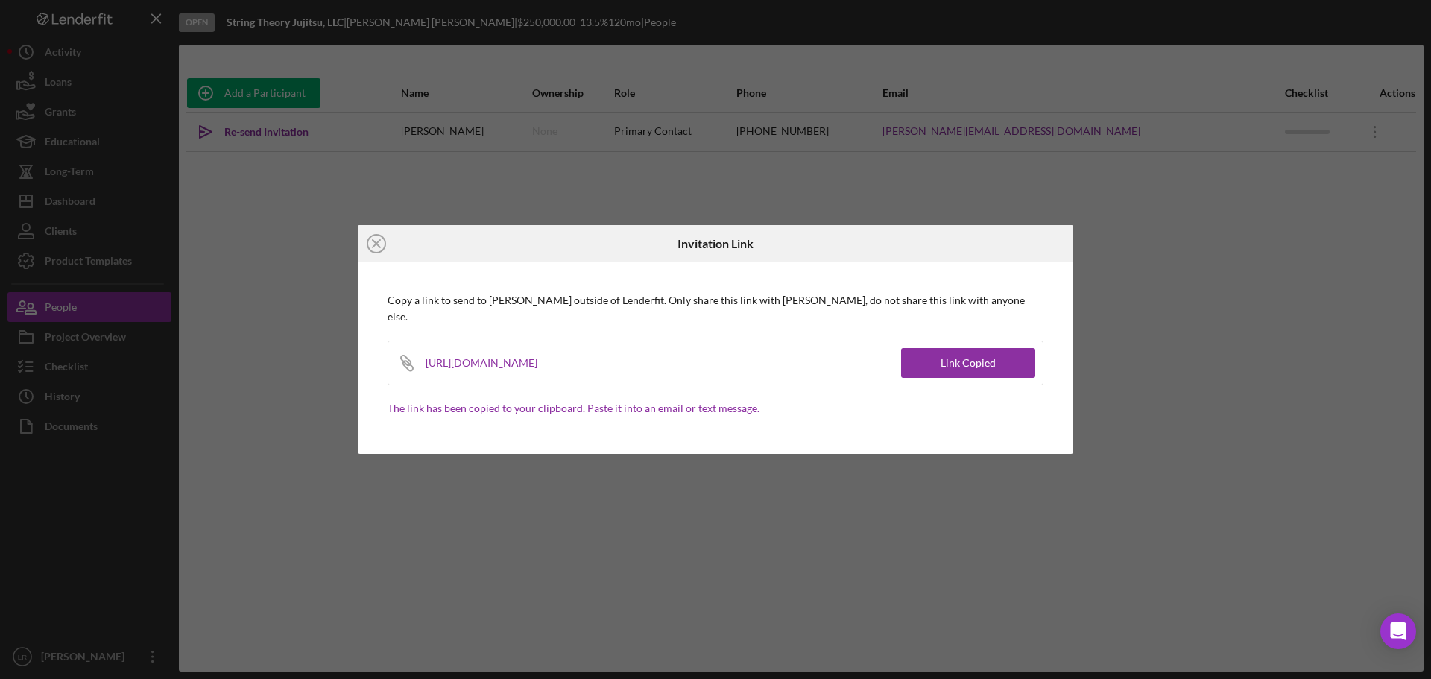
click at [370, 253] on icon "Icon/Close" at bounding box center [376, 243] width 37 height 37
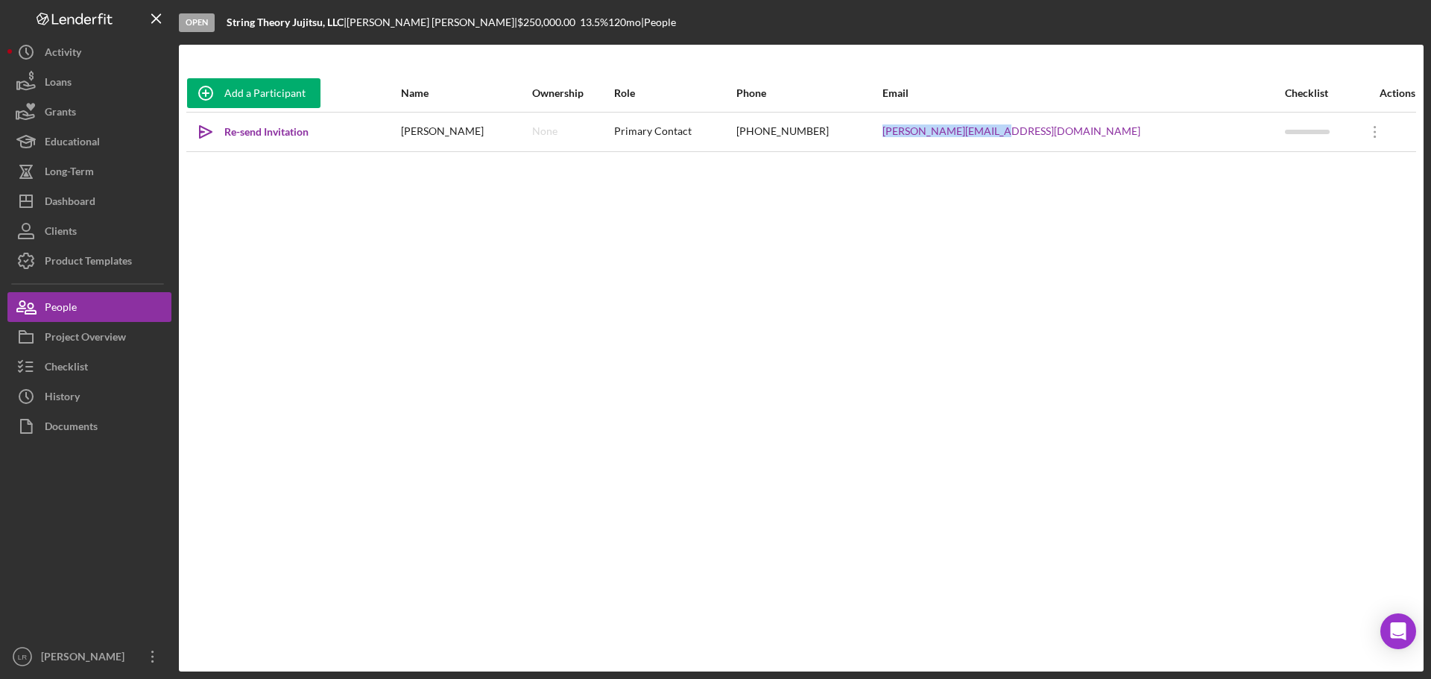
drag, startPoint x: 1125, startPoint y: 132, endPoint x: 1022, endPoint y: 140, distance: 103.2
click at [1022, 140] on td "[PERSON_NAME][EMAIL_ADDRESS][DOMAIN_NAME]" at bounding box center [1083, 132] width 403 height 40
copy link "[PERSON_NAME][EMAIL_ADDRESS][DOMAIN_NAME]"
drag, startPoint x: 78, startPoint y: 337, endPoint x: 95, endPoint y: 321, distance: 23.2
click at [78, 337] on div "Project Overview" at bounding box center [85, 339] width 81 height 34
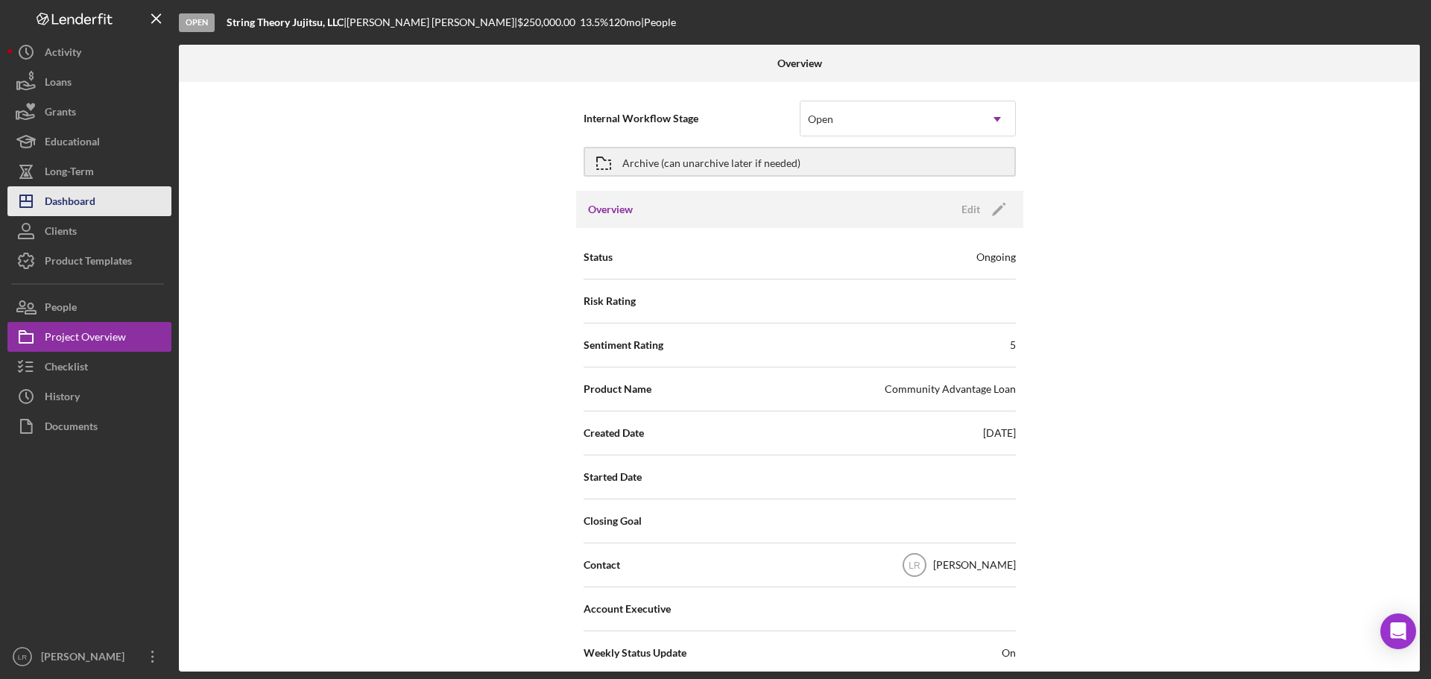
click at [98, 196] on button "Icon/Dashboard Dashboard" at bounding box center [89, 201] width 164 height 30
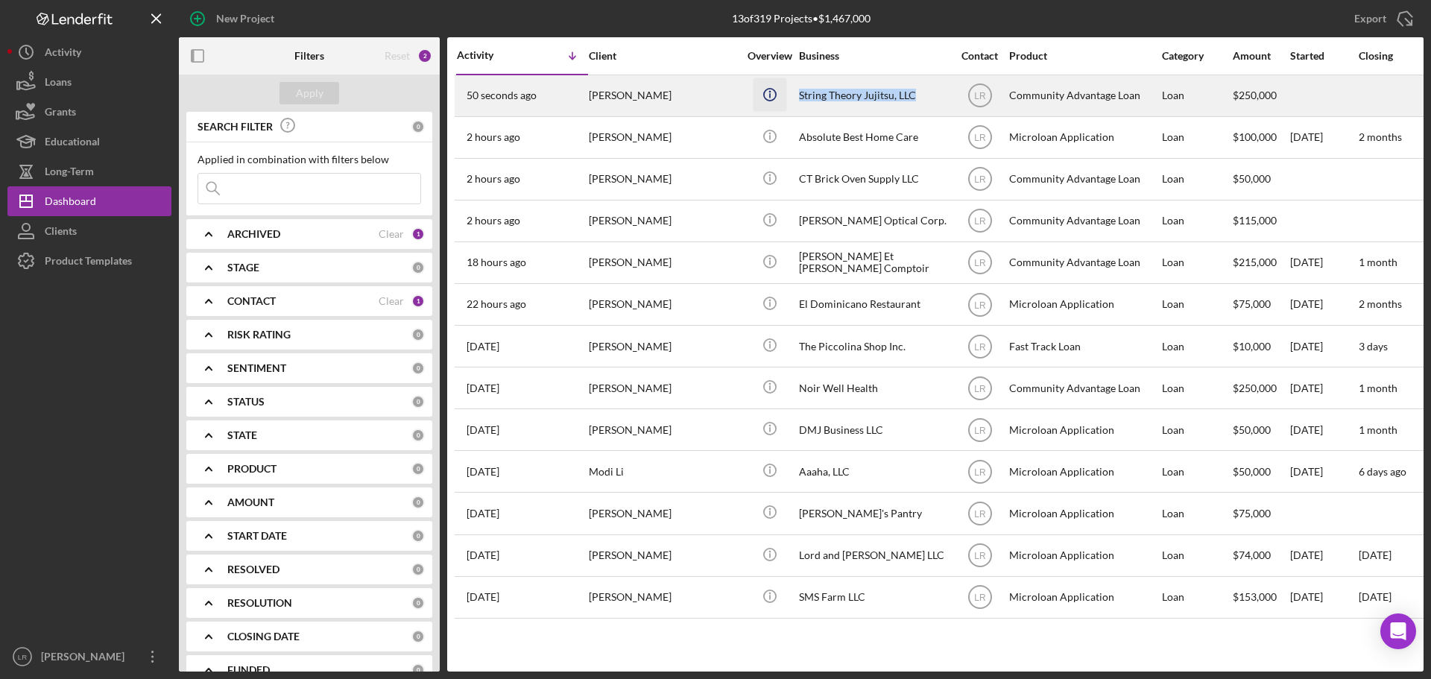
drag, startPoint x: 934, startPoint y: 98, endPoint x: 783, endPoint y: 99, distance: 150.6
click at [783, 99] on tr "50 seconds ago [PERSON_NAME] [PERSON_NAME] Icon/Info String Theory Jujitsu, LLC…" at bounding box center [1339, 96] width 1768 height 42
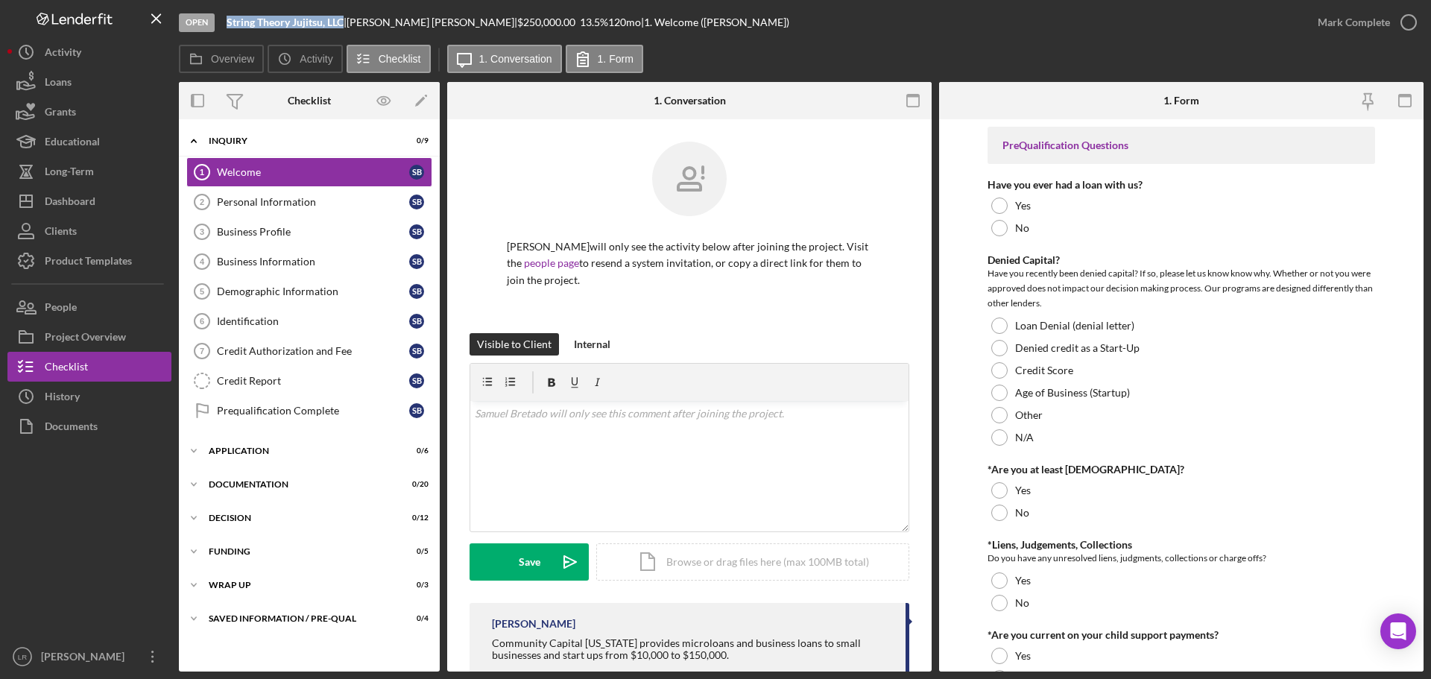
drag, startPoint x: 344, startPoint y: 27, endPoint x: 233, endPoint y: 27, distance: 111.8
click at [227, 28] on div "String Theory Jujitsu, LLC |" at bounding box center [287, 22] width 120 height 12
copy b "String Theory Jujitsu, LLC"
click at [92, 323] on div "Project Overview" at bounding box center [85, 339] width 81 height 34
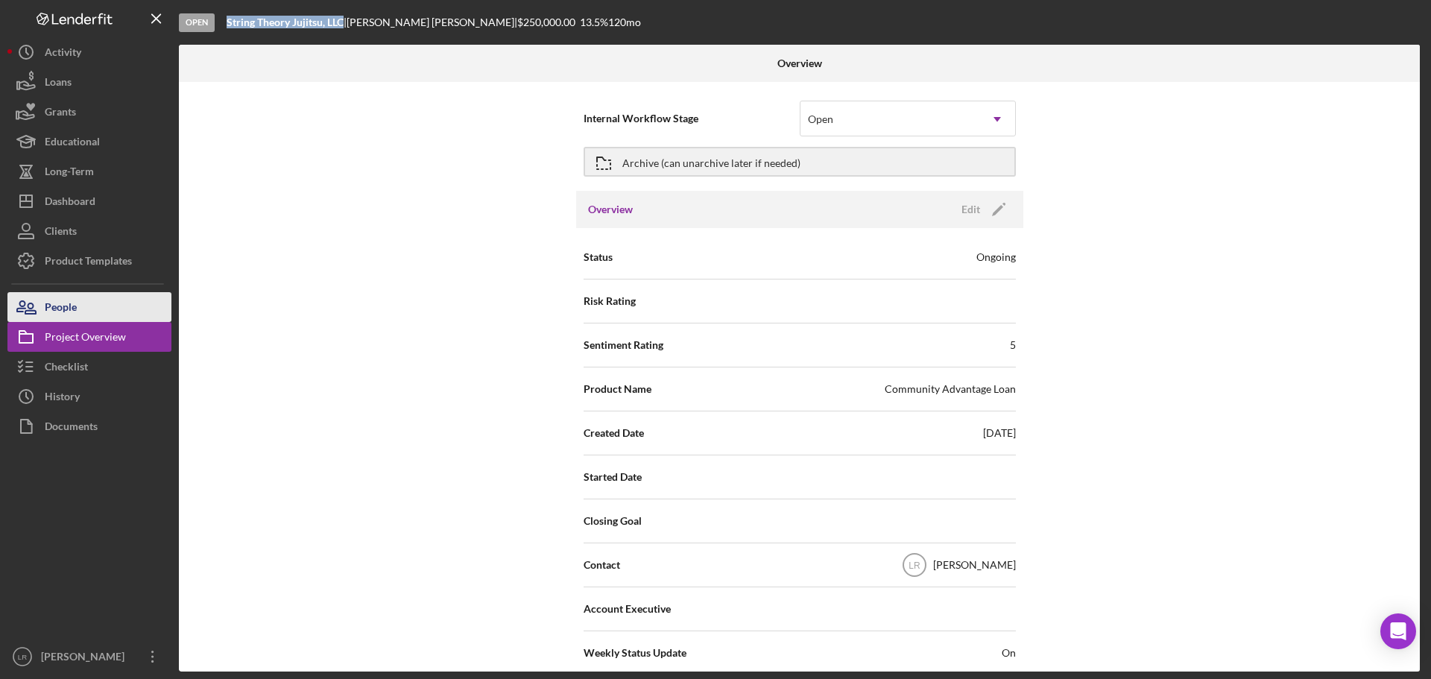
click at [89, 306] on button "People" at bounding box center [89, 307] width 164 height 30
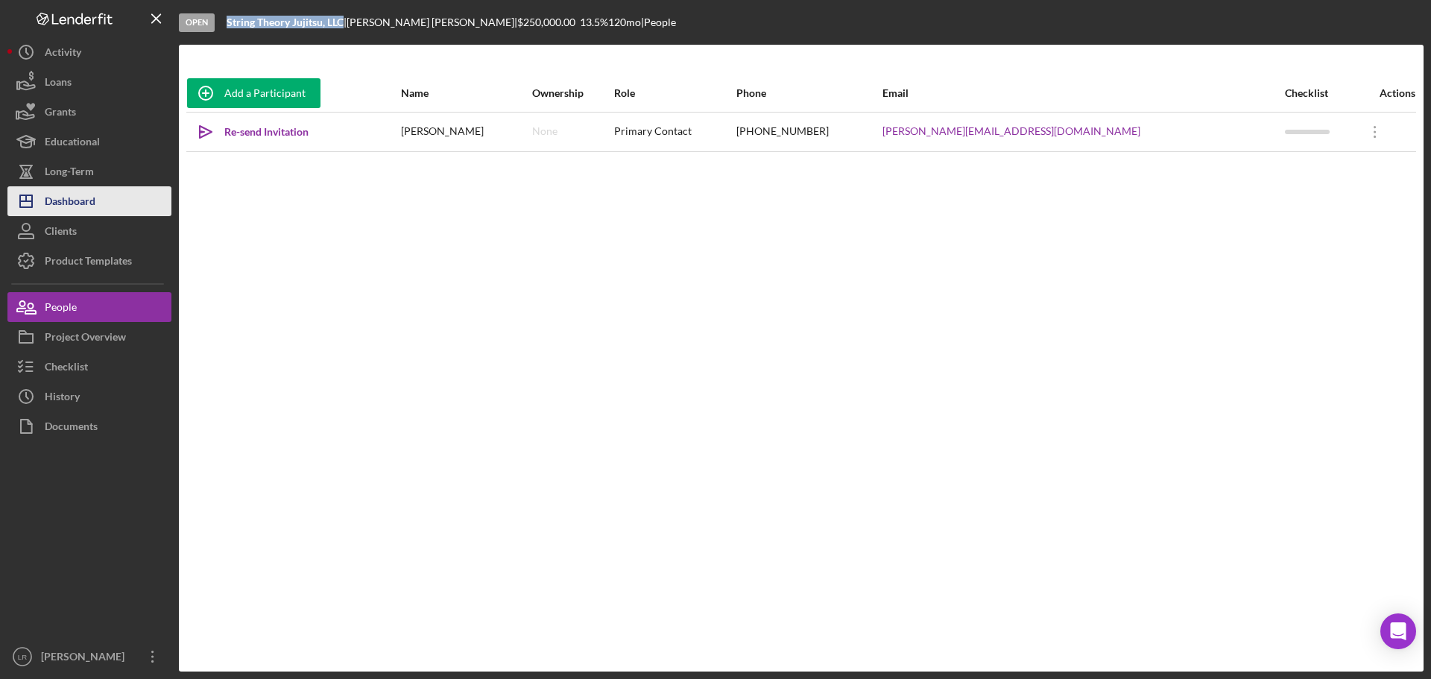
click at [98, 208] on button "Icon/Dashboard Dashboard" at bounding box center [89, 201] width 164 height 30
